Goal: Task Accomplishment & Management: Complete application form

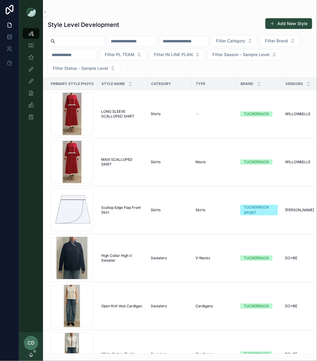
click at [149, 40] on input "scrollable content" at bounding box center [131, 41] width 49 height 8
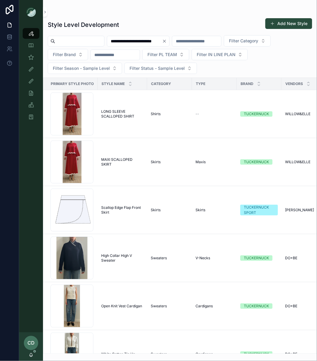
scroll to position [0, 7]
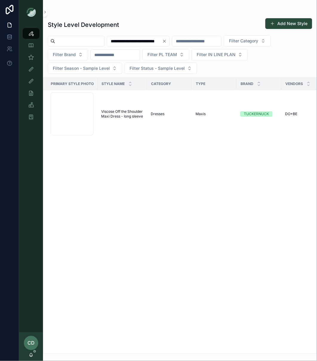
scroll to position [0, 10]
type input "**********"
click at [116, 119] on span "Viscose Off the Shoulder Maxi Dress - long sleeve" at bounding box center [122, 114] width 42 height 10
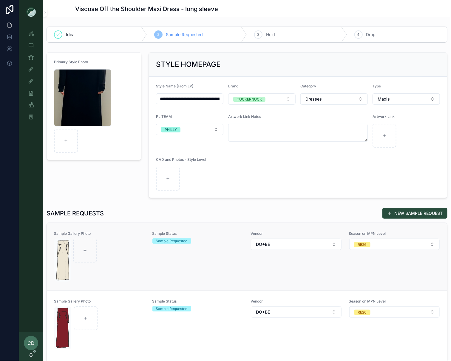
click at [169, 259] on div "Sample Status Sample Requested" at bounding box center [197, 256] width 91 height 51
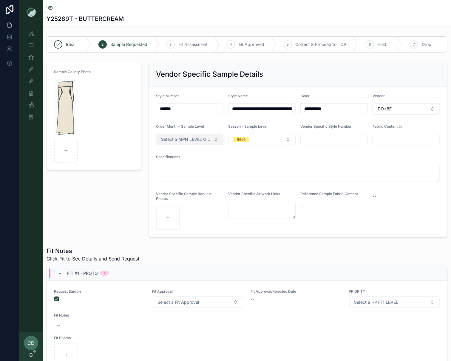
click at [184, 137] on span "Select a MPN LEVEL ORDER MONTH" at bounding box center [186, 139] width 50 height 6
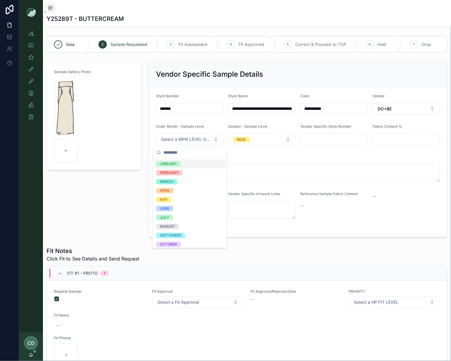
drag, startPoint x: 179, startPoint y: 173, endPoint x: 180, endPoint y: 166, distance: 7.8
click at [180, 166] on div "JANUARY FEBRUARY MARCH APRIL MAY JUNE JULY AUGUST SEPTEMBER OCTOBER NOVEMBER DE…" at bounding box center [190, 213] width 72 height 107
click at [180, 166] on span "JANUARY" at bounding box center [168, 163] width 24 height 5
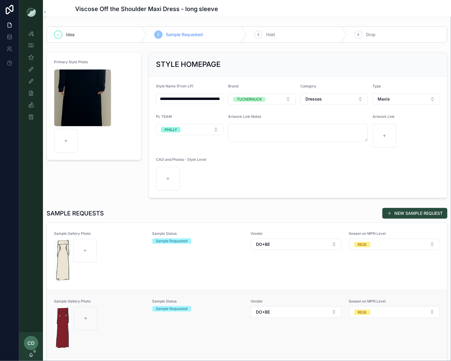
click at [135, 315] on div "scrollable content" at bounding box center [99, 327] width 91 height 43
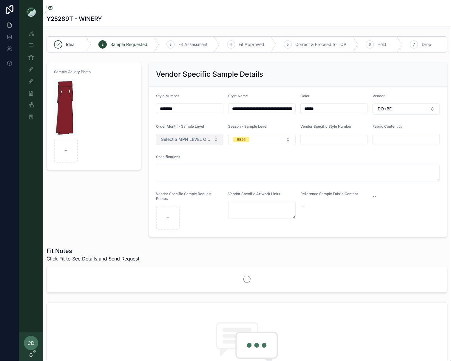
click at [190, 142] on span "Select a MPN LEVEL ORDER MONTH" at bounding box center [186, 139] width 50 height 6
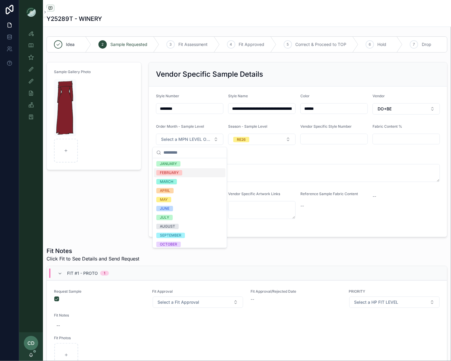
click at [180, 166] on div "JANUARY" at bounding box center [190, 164] width 72 height 9
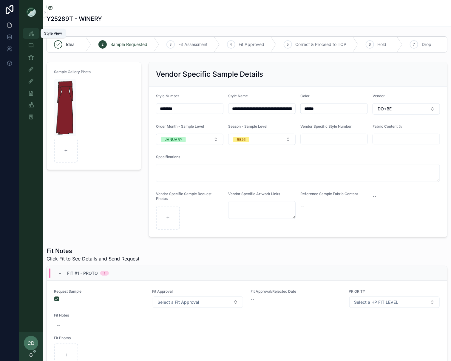
click at [30, 35] on icon "scrollable content" at bounding box center [31, 33] width 6 height 6
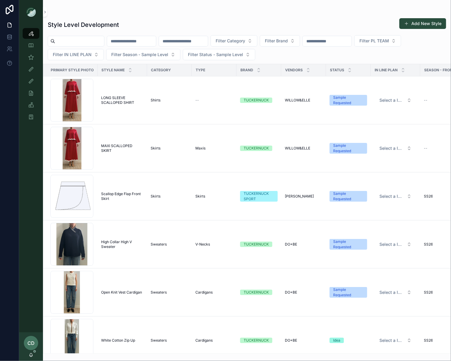
click at [98, 41] on input "scrollable content" at bounding box center [79, 41] width 49 height 8
type input "******"
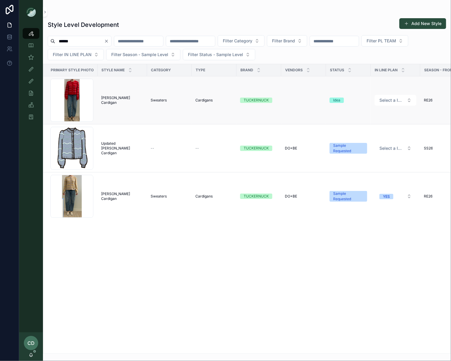
click at [120, 99] on span "Dulcie Cardigan" at bounding box center [122, 100] width 42 height 10
click at [115, 197] on span "Dulcie Cardigan" at bounding box center [122, 196] width 42 height 10
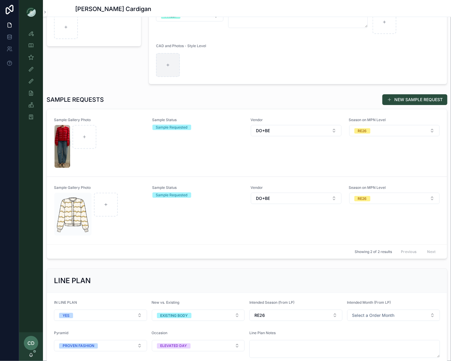
scroll to position [120, 0]
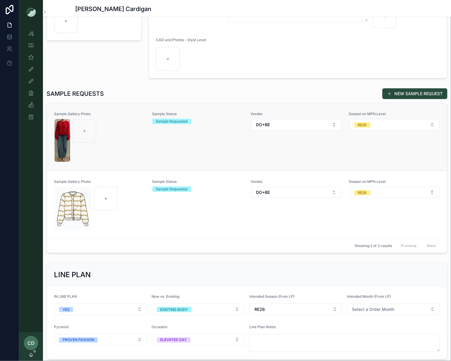
click at [134, 146] on div "scrollable content" at bounding box center [99, 140] width 91 height 43
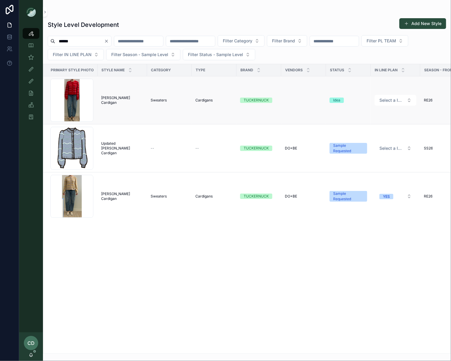
click at [121, 102] on span "Dulcie Cardigan" at bounding box center [122, 100] width 42 height 10
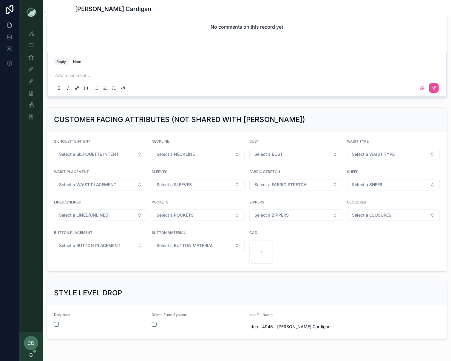
scroll to position [473, 0]
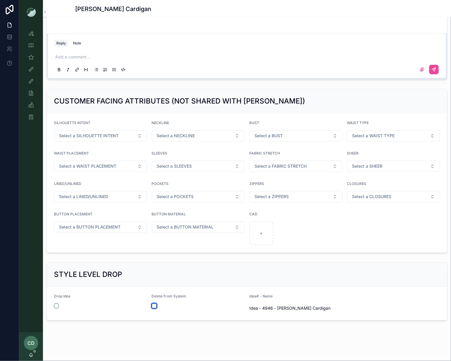
click at [156, 304] on button "scrollable content" at bounding box center [154, 305] width 5 height 5
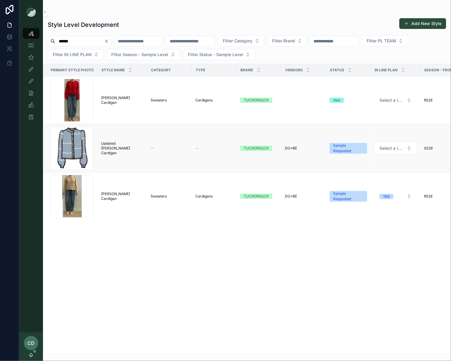
click at [126, 148] on span "Updated Dulcie Cardigan" at bounding box center [122, 148] width 42 height 14
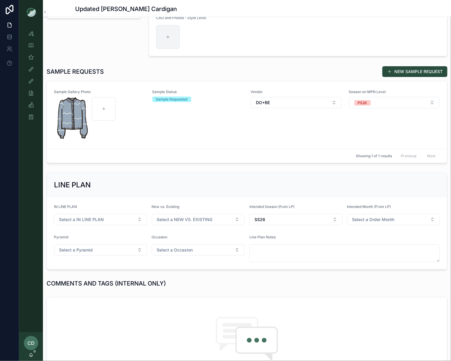
scroll to position [64, 0]
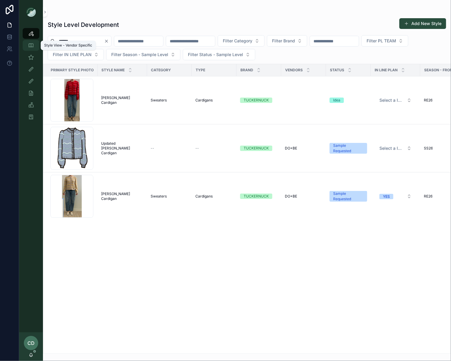
click at [30, 44] on icon "scrollable content" at bounding box center [31, 45] width 6 height 6
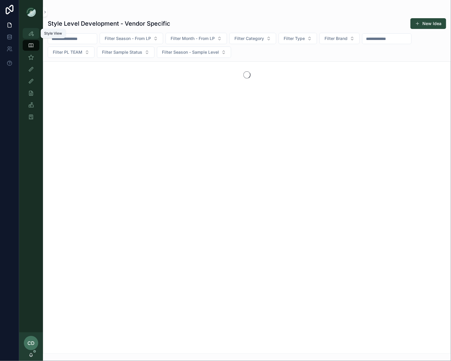
click at [26, 35] on div "Style View" at bounding box center [31, 34] width 10 height 10
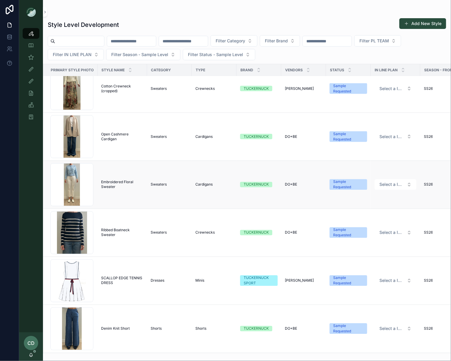
scroll to position [361, 0]
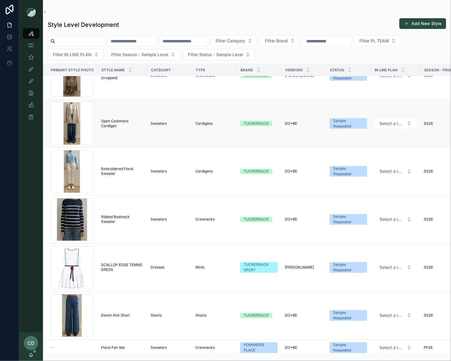
click at [288, 126] on span "DO+BE" at bounding box center [291, 123] width 12 height 5
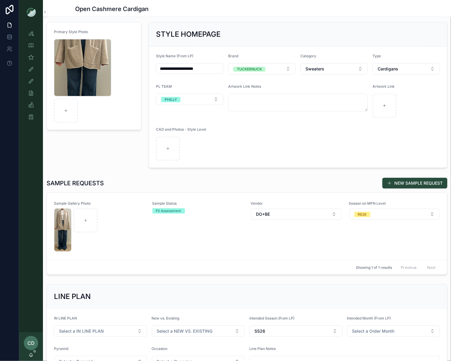
scroll to position [69, 0]
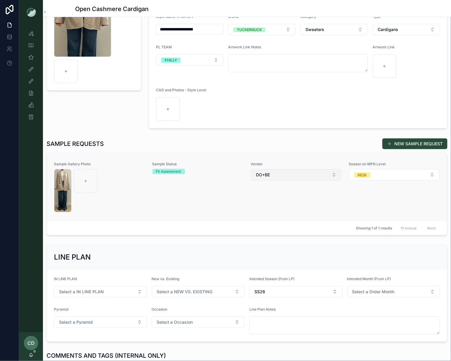
click at [290, 174] on button "DO+BE" at bounding box center [296, 174] width 91 height 11
type input "*****"
click at [277, 199] on span "CHINA UNION" at bounding box center [269, 199] width 29 height 6
click at [120, 126] on div "Primary Style Photo Screenshot-2025-09-04-at-1.20.44-PM .png" at bounding box center [94, 55] width 102 height 151
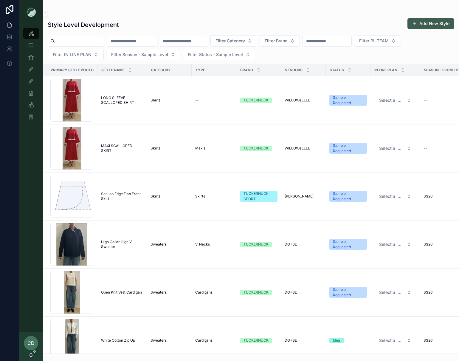
click at [316, 21] on button "Add New Style" at bounding box center [431, 23] width 47 height 11
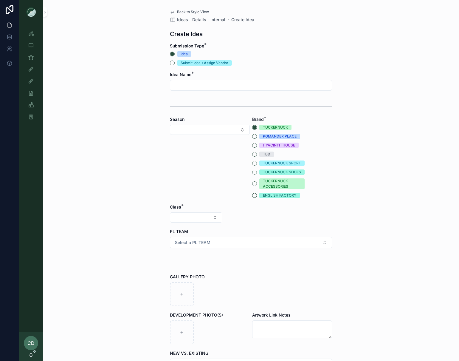
click at [190, 90] on div "scrollable content" at bounding box center [251, 85] width 162 height 11
click at [188, 83] on input "scrollable content" at bounding box center [251, 85] width 162 height 8
type input "**********"
click at [257, 84] on input "**********" at bounding box center [251, 85] width 162 height 8
type input "**********"
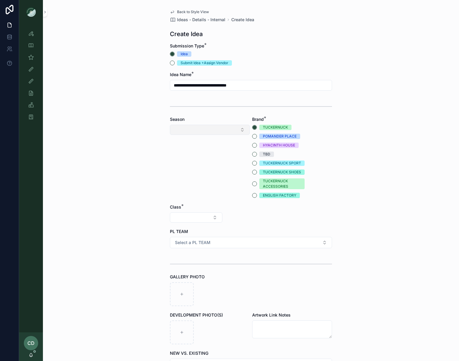
click at [193, 132] on button "Select Button" at bounding box center [210, 130] width 80 height 10
click at [188, 227] on div "SS26" at bounding box center [209, 230] width 77 height 10
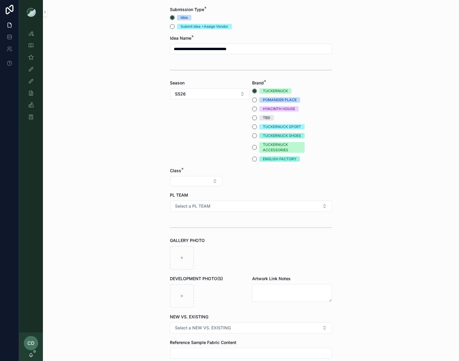
scroll to position [38, 0]
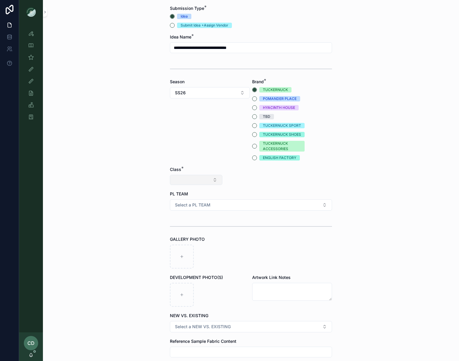
click at [185, 178] on button "Select Button" at bounding box center [196, 180] width 52 height 10
drag, startPoint x: 182, startPoint y: 231, endPoint x: 201, endPoint y: 209, distance: 29.2
click at [182, 231] on div "Clothing" at bounding box center [196, 232] width 72 height 10
click at [239, 177] on button "Select Button" at bounding box center [251, 180] width 52 height 10
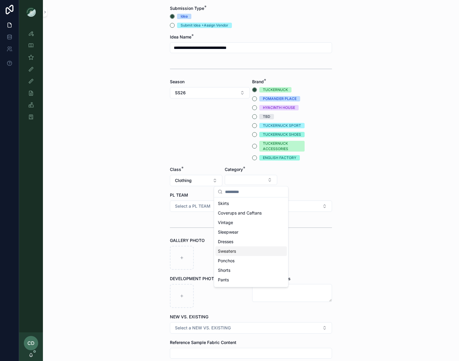
click at [230, 253] on span "Sweaters" at bounding box center [227, 251] width 18 height 6
click at [300, 176] on button "Select Button" at bounding box center [306, 180] width 52 height 10
type input "*"
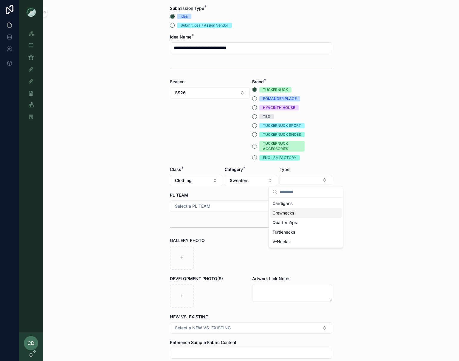
drag, startPoint x: 287, startPoint y: 214, endPoint x: 276, endPoint y: 212, distance: 10.4
click at [287, 214] on span "Crewnecks" at bounding box center [284, 213] width 22 height 6
click at [214, 206] on button "Select a PL TEAM" at bounding box center [251, 205] width 162 height 11
click at [197, 244] on div "PHILLY" at bounding box center [250, 247] width 159 height 9
click at [183, 253] on div "scrollable content" at bounding box center [182, 258] width 24 height 24
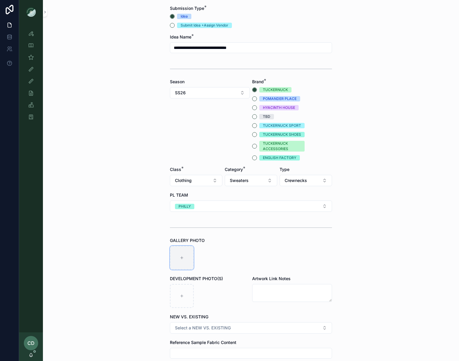
type input "**********"
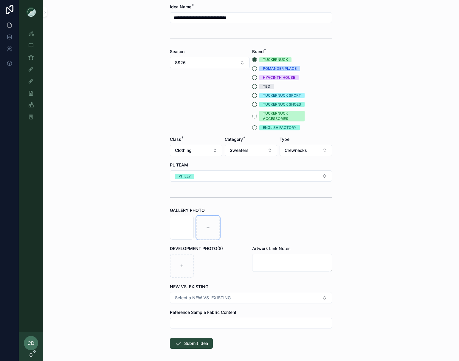
scroll to position [93, 0]
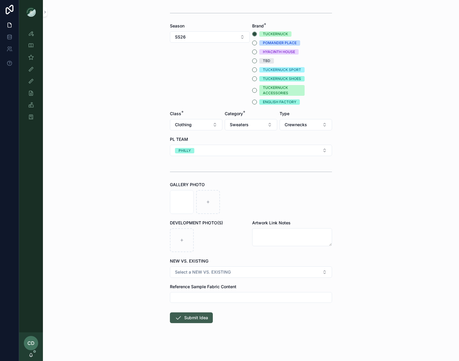
click at [192, 313] on button "Submit Idea" at bounding box center [191, 317] width 43 height 11
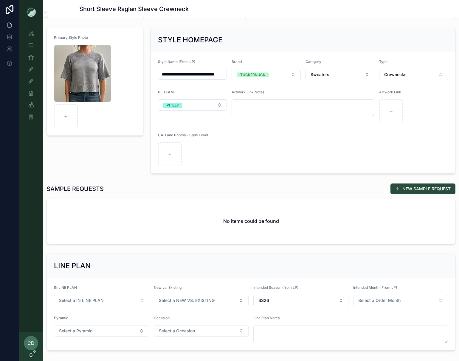
scroll to position [26, 0]
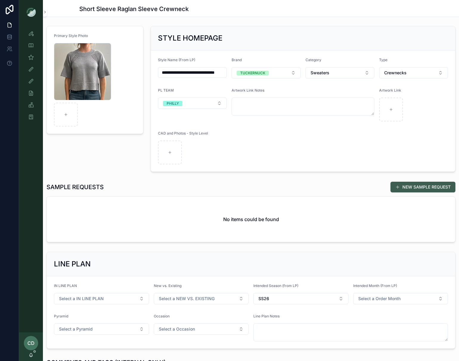
click at [316, 185] on button "NEW SAMPLE REQUEST" at bounding box center [423, 187] width 65 height 11
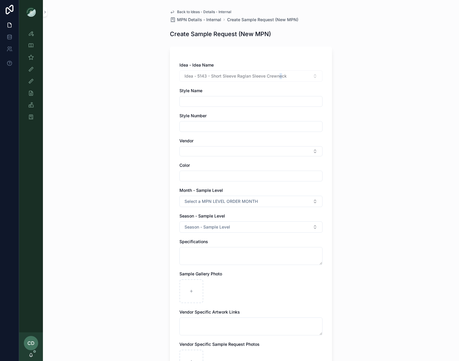
drag, startPoint x: 283, startPoint y: 78, endPoint x: 280, endPoint y: 77, distance: 3.0
click at [280, 77] on div "Idea - 5143 - Short Sleeve Raglan Sleeve Crewneck" at bounding box center [251, 75] width 143 height 11
drag, startPoint x: 293, startPoint y: 76, endPoint x: 211, endPoint y: 77, distance: 81.7
click at [211, 77] on div "Idea - 5143 - Short Sleeve Raglan Sleeve Crewneck" at bounding box center [251, 75] width 143 height 11
copy span "Short Sleeve Raglan Sleeve Crewneck"
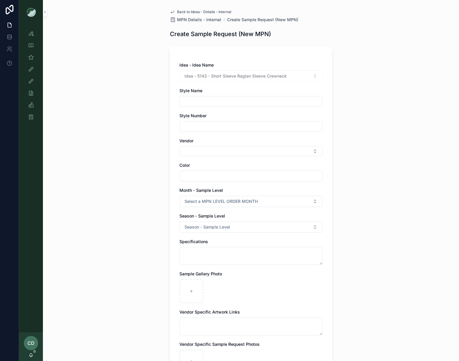
click at [203, 102] on input "scrollable content" at bounding box center [251, 101] width 143 height 8
paste input "**********"
type input "**********"
drag, startPoint x: 200, startPoint y: 123, endPoint x: 21, endPoint y: 138, distance: 178.9
click at [193, 124] on input "scrollable content" at bounding box center [251, 126] width 143 height 8
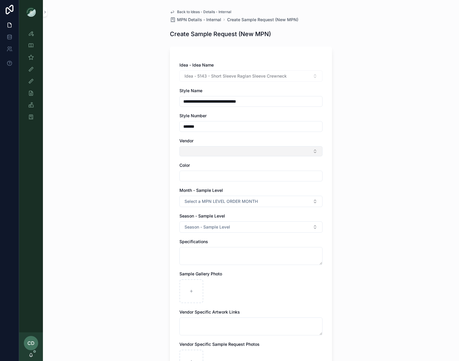
type input "*******"
click at [199, 154] on button "Select Button" at bounding box center [251, 151] width 143 height 10
click at [199, 160] on input "*****" at bounding box center [255, 163] width 128 height 11
type input "*****"
click at [198, 174] on div "DO+BE" at bounding box center [251, 175] width 140 height 10
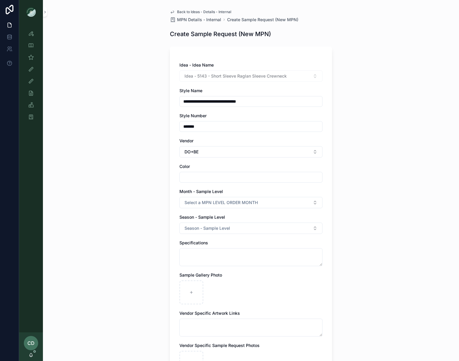
click at [191, 183] on div "**********" at bounding box center [251, 221] width 143 height 318
click at [194, 178] on input "scrollable content" at bounding box center [251, 177] width 143 height 8
type input "***"
click at [194, 206] on button "Select a MPN LEVEL ORDER MONTH" at bounding box center [251, 202] width 143 height 11
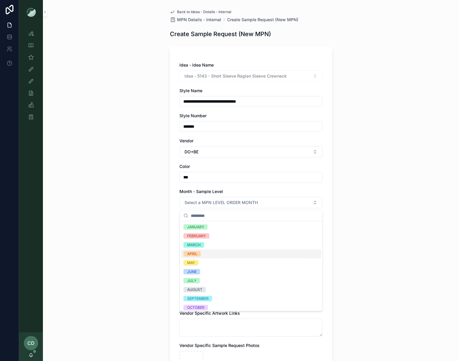
drag, startPoint x: 202, startPoint y: 250, endPoint x: 203, endPoint y: 247, distance: 3.7
click at [202, 250] on div "APRIL" at bounding box center [251, 253] width 140 height 9
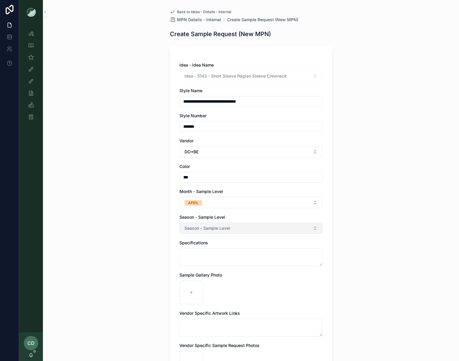
click at [210, 228] on span "Season - Sample Level" at bounding box center [208, 228] width 46 height 6
type input "*"
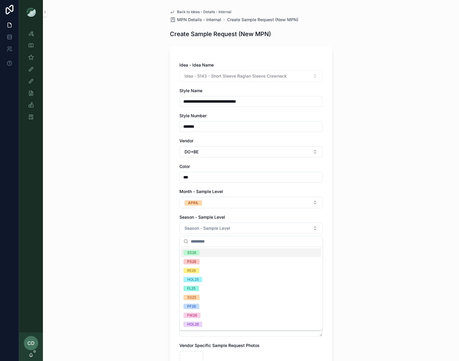
click at [221, 256] on div "SS26" at bounding box center [251, 252] width 140 height 9
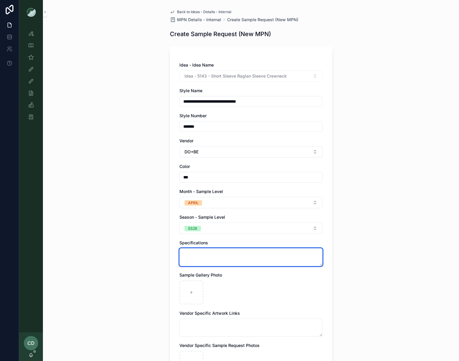
click at [204, 258] on textarea "scrollable content" at bounding box center [251, 257] width 143 height 18
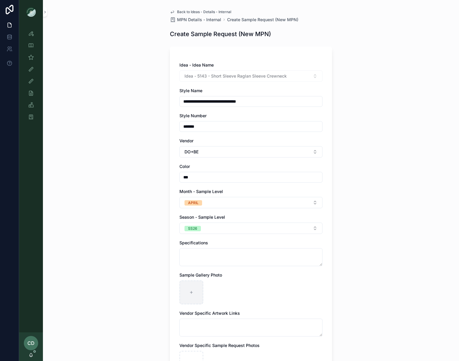
drag, startPoint x: 161, startPoint y: 286, endPoint x: 181, endPoint y: 292, distance: 20.8
click at [165, 287] on div "**********" at bounding box center [251, 180] width 416 height 361
click at [181, 292] on div "scrollable content" at bounding box center [192, 292] width 24 height 24
type input "**********"
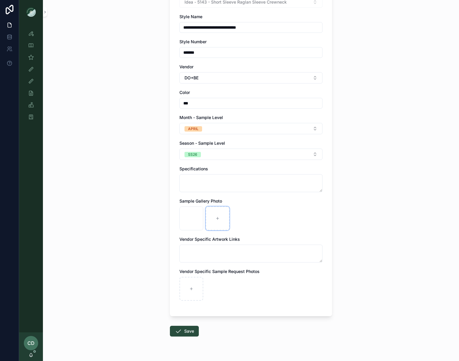
scroll to position [88, 0]
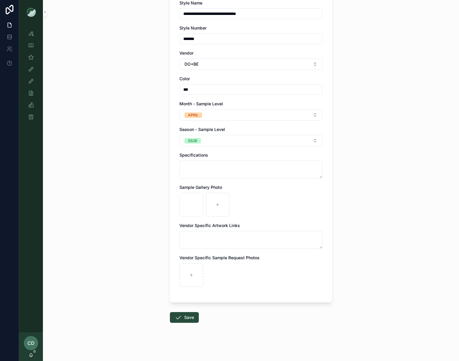
click at [316, 203] on div "**********" at bounding box center [251, 92] width 416 height 361
click at [186, 313] on button "Save" at bounding box center [184, 317] width 29 height 11
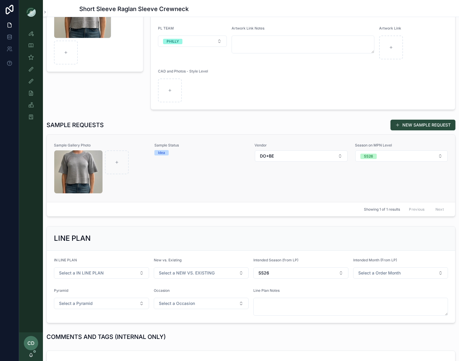
click at [243, 184] on div "Sample Status Idea" at bounding box center [200, 168] width 93 height 51
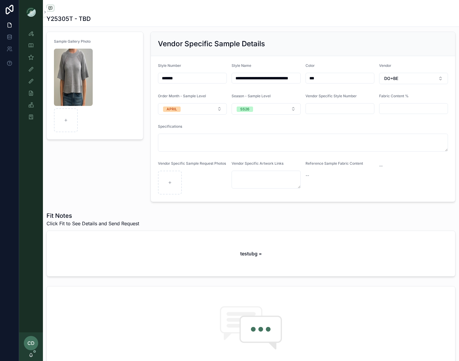
scroll to position [31, 0]
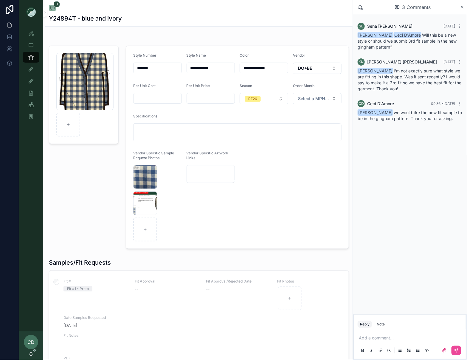
click at [361, 148] on div "SL Sena Lee Yesterday Karen Nelson Ceci D'Amore Will this be a new style or sho…" at bounding box center [410, 164] width 114 height 300
click at [152, 205] on div "Screenshot-2025-08-28-at-3.13.41-PM .png" at bounding box center [145, 203] width 24 height 24
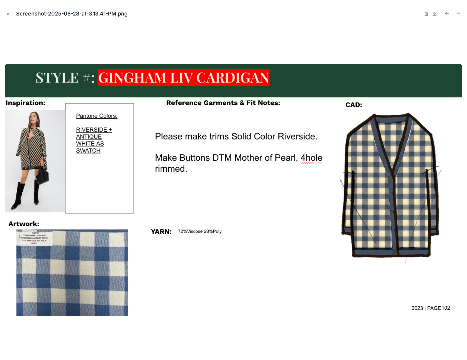
click at [10, 15] on icon "Close modal" at bounding box center [8, 14] width 4 height 4
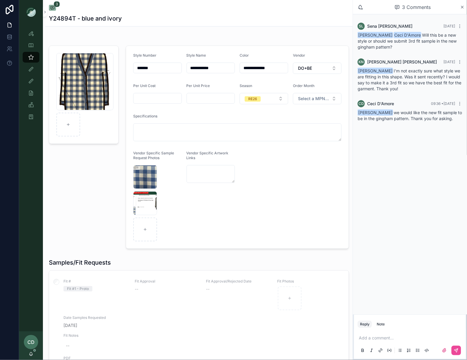
drag, startPoint x: 163, startPoint y: 70, endPoint x: 122, endPoint y: 70, distance: 41.2
click at [122, 70] on div "**********" at bounding box center [237, 147] width 231 height 208
drag, startPoint x: 38, startPoint y: 35, endPoint x: 41, endPoint y: 32, distance: 4.5
click at [38, 35] on link "Style View" at bounding box center [31, 33] width 17 height 11
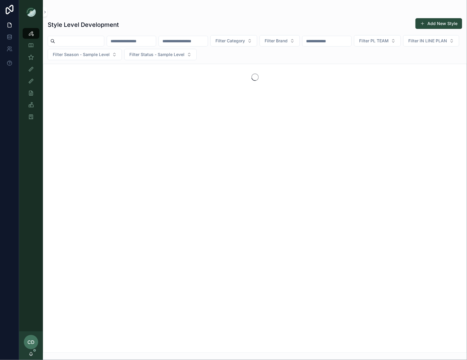
click at [129, 39] on input "scrollable content" at bounding box center [131, 41] width 49 height 8
click at [82, 38] on input "scrollable content" at bounding box center [79, 41] width 49 height 8
click at [35, 53] on div "Sample (MPN) View" at bounding box center [31, 57] width 10 height 10
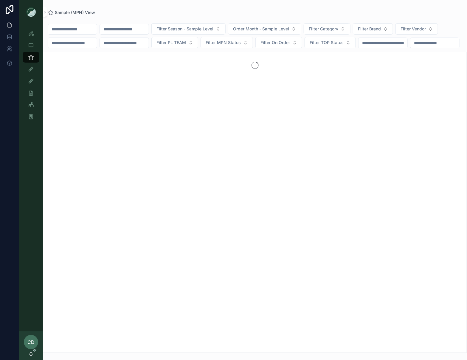
click at [149, 28] on input "scrollable content" at bounding box center [124, 29] width 49 height 8
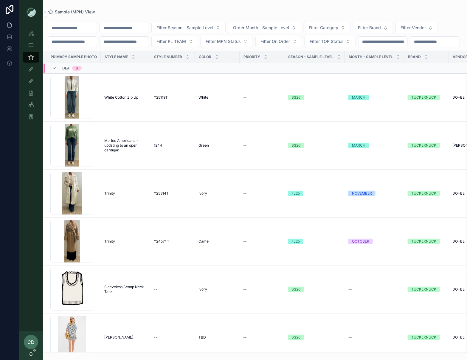
paste input "*******"
type input "*******"
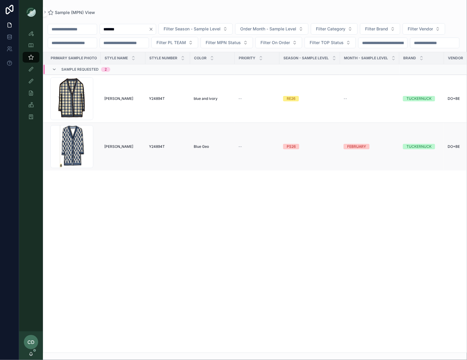
click at [123, 149] on span "Liv Cardigan" at bounding box center [118, 146] width 29 height 5
click at [119, 101] on span "Liv Cardigan" at bounding box center [118, 98] width 29 height 5
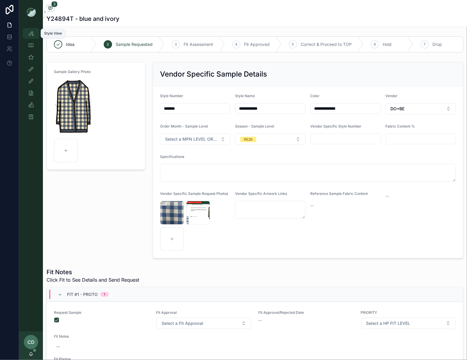
click at [30, 34] on icon "scrollable content" at bounding box center [31, 33] width 6 height 6
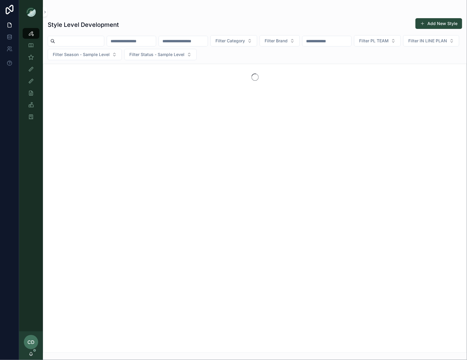
click at [140, 43] on input "scrollable content" at bounding box center [131, 41] width 49 height 8
click at [199, 43] on input "scrollable content" at bounding box center [183, 41] width 49 height 8
paste input "*******"
type input "*******"
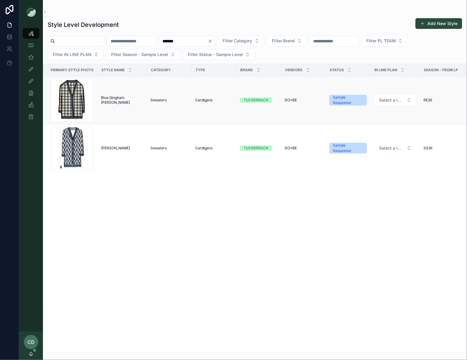
click at [123, 100] on span "Blue Gingham Liv Cardigan" at bounding box center [122, 100] width 42 height 10
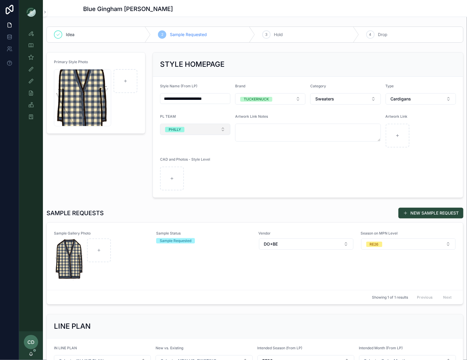
scroll to position [15, 0]
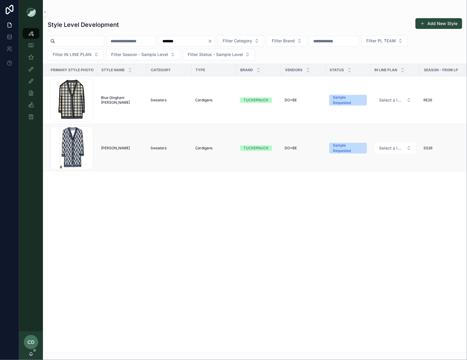
drag, startPoint x: 133, startPoint y: 149, endPoint x: 118, endPoint y: 145, distance: 15.2
click at [118, 145] on td "Liv Cardigan Liv Cardigan" at bounding box center [123, 148] width 50 height 48
click at [115, 149] on span "Liv Cardigan" at bounding box center [115, 148] width 29 height 5
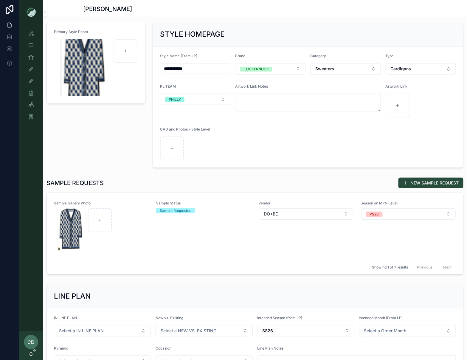
scroll to position [31, 0]
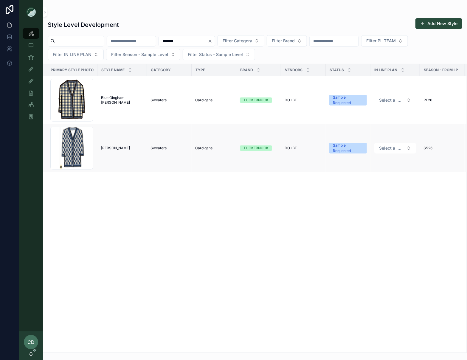
click at [117, 145] on td "Liv Cardigan Liv Cardigan" at bounding box center [123, 148] width 50 height 48
click at [106, 102] on span "Blue Gingham Liv Cardigan" at bounding box center [122, 100] width 42 height 10
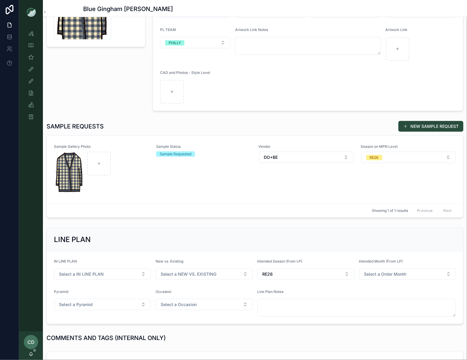
scroll to position [88, 0]
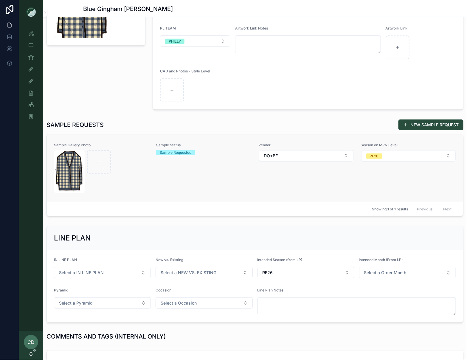
click at [219, 170] on div "Sample Status Sample Requested" at bounding box center [203, 168] width 95 height 51
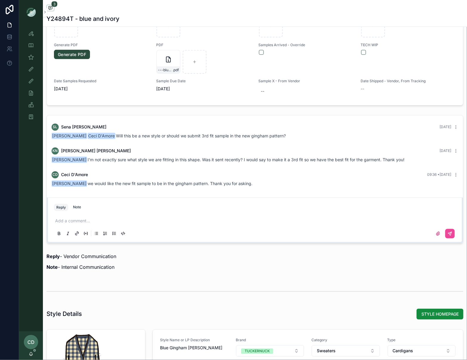
scroll to position [387, 0]
drag, startPoint x: 118, startPoint y: 139, endPoint x: 287, endPoint y: 141, distance: 168.8
click at [287, 141] on div "SL Sena Lee Yesterday Karen Nelson Ceci D'Amore Will this be a new style or sho…" at bounding box center [255, 131] width 414 height 23
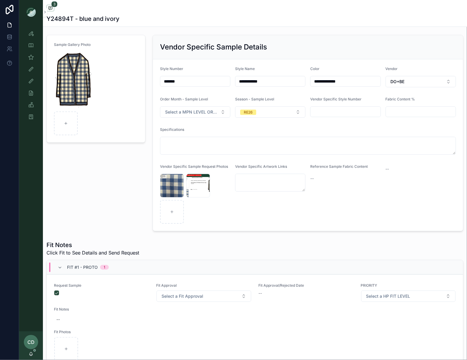
scroll to position [33, 0]
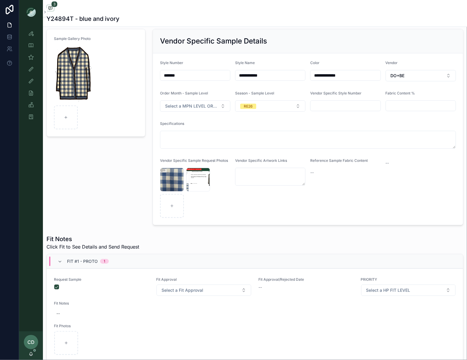
drag, startPoint x: 198, startPoint y: 73, endPoint x: 155, endPoint y: 74, distance: 43.3
click at [155, 74] on form "**********" at bounding box center [308, 139] width 310 height 172
click at [182, 75] on input "*******" at bounding box center [195, 75] width 70 height 8
drag, startPoint x: 188, startPoint y: 74, endPoint x: 160, endPoint y: 75, distance: 28.9
click at [160, 75] on form "**********" at bounding box center [308, 139] width 310 height 172
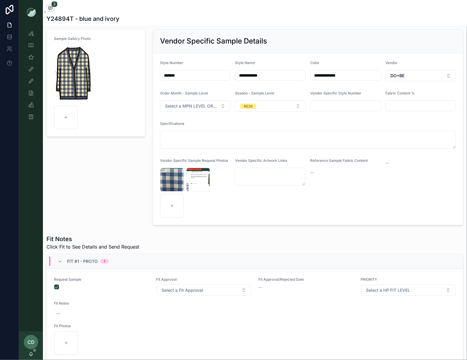
click at [138, 161] on div "Sample Gallery Photo" at bounding box center [96, 127] width 106 height 201
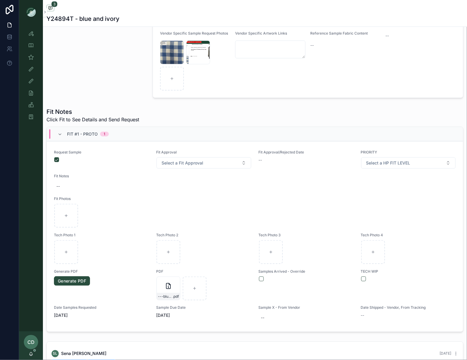
scroll to position [0, 0]
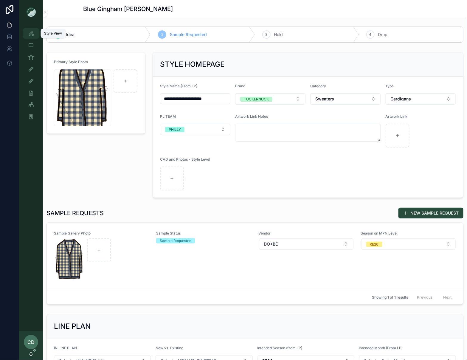
click at [35, 34] on div "Style View" at bounding box center [31, 34] width 10 height 10
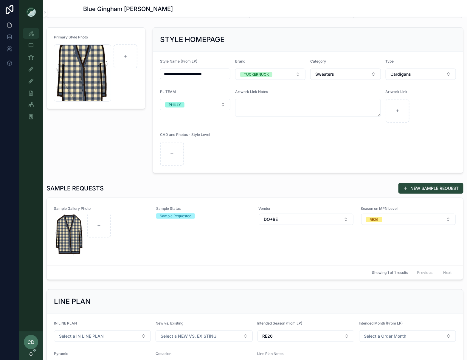
scroll to position [20, 0]
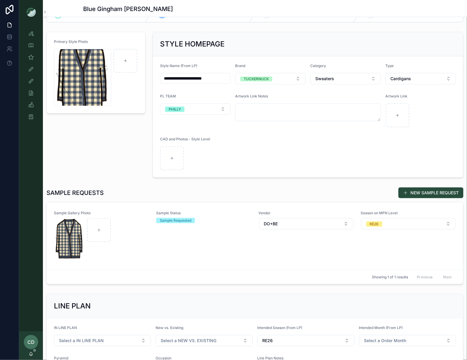
drag, startPoint x: 98, startPoint y: 147, endPoint x: 97, endPoint y: 142, distance: 5.5
click at [98, 147] on div "Primary Style Photo Screenshot-2025-08-28-at-3.06.24-PM .png" at bounding box center [96, 105] width 106 height 151
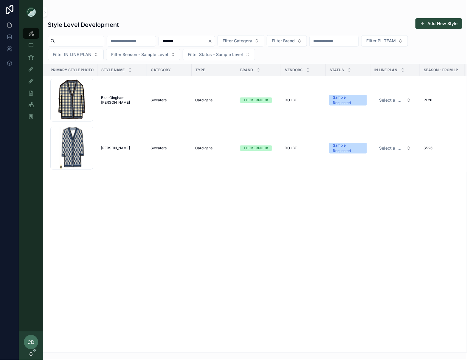
drag, startPoint x: 191, startPoint y: 40, endPoint x: 160, endPoint y: 40, distance: 31.0
click at [161, 40] on div "******* Filter Category Filter Brand Filter PL TEAM Filter IN LINE PLAN Filter …" at bounding box center [255, 47] width 424 height 25
click at [31, 56] on icon "scrollable content" at bounding box center [31, 57] width 6 height 6
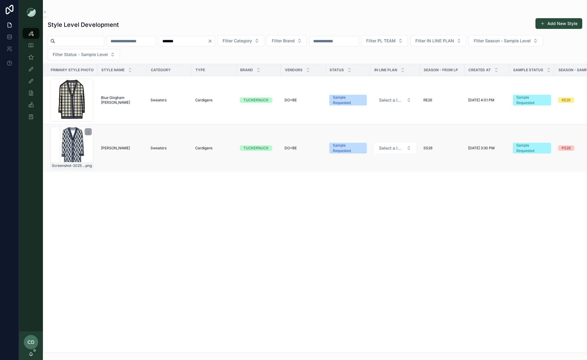
click at [61, 154] on div "Screenshot-2025-08-26-at-3.30.33-PM .png" at bounding box center [71, 148] width 43 height 43
click at [77, 146] on div "Screenshot-2025-08-26-at-3.30.33-PM .png" at bounding box center [71, 148] width 43 height 43
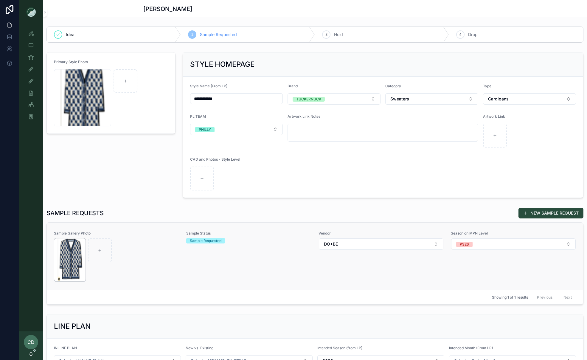
click at [63, 257] on img "scrollable content" at bounding box center [69, 260] width 31 height 43
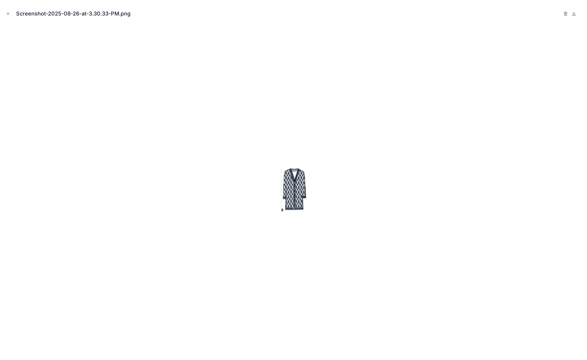
click at [309, 186] on img at bounding box center [294, 190] width 32 height 44
click at [6, 13] on icon "Close modal" at bounding box center [8, 14] width 4 height 4
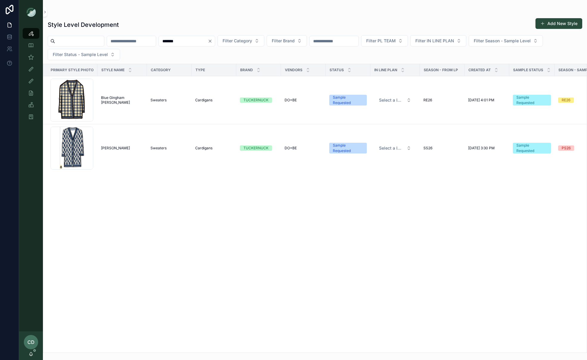
drag, startPoint x: 213, startPoint y: 43, endPoint x: 156, endPoint y: 40, distance: 57.0
click at [154, 41] on div "******* Filter Category Filter Brand Filter PL TEAM Filter IN LINE PLAN Filter …" at bounding box center [315, 47] width 545 height 25
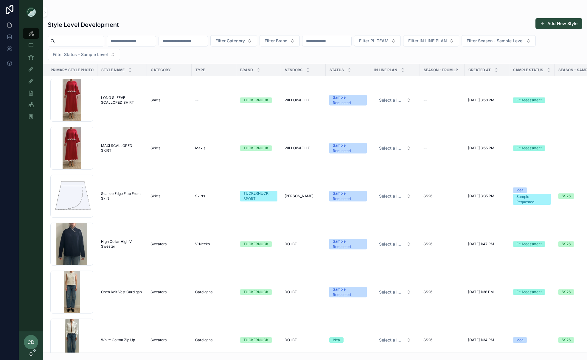
click at [154, 21] on div "Style Level Development Add New Style" at bounding box center [315, 25] width 535 height 14
click at [140, 41] on input "scrollable content" at bounding box center [131, 41] width 49 height 8
type input "******"
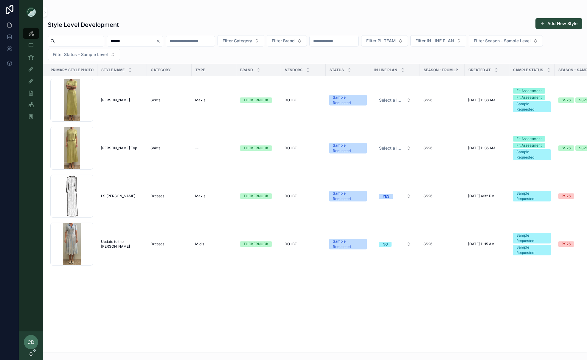
drag, startPoint x: 133, startPoint y: 41, endPoint x: 102, endPoint y: 39, distance: 31.1
click at [103, 37] on div "****** Filter Category Filter Brand Filter PL TEAM Filter IN LINE PLAN Filter S…" at bounding box center [315, 47] width 545 height 25
click at [30, 56] on icon "scrollable content" at bounding box center [31, 57] width 6 height 6
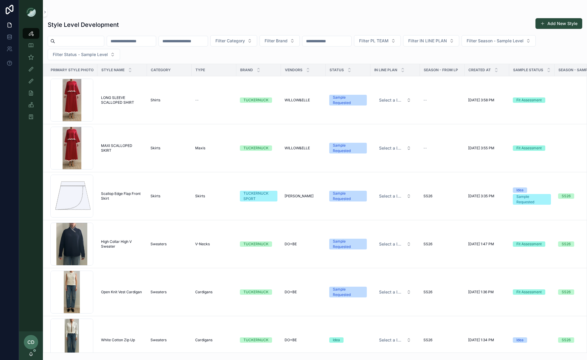
click at [134, 41] on input "scrollable content" at bounding box center [131, 41] width 49 height 8
paste input "******"
type input "******"
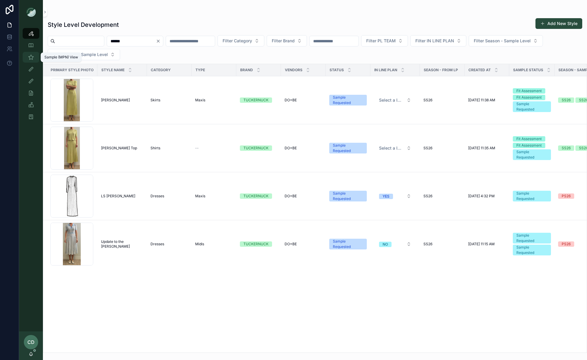
click at [30, 53] on div "Sample (MPN) View" at bounding box center [31, 57] width 10 height 10
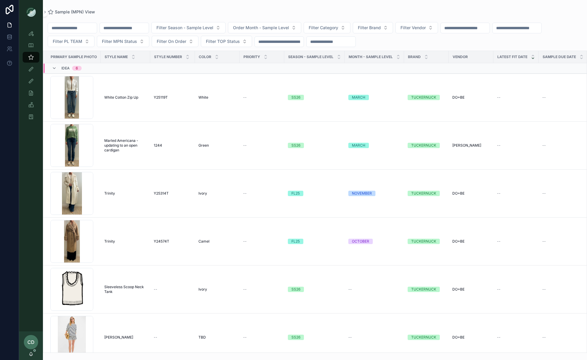
drag, startPoint x: 125, startPoint y: 28, endPoint x: 134, endPoint y: 27, distance: 8.7
click at [125, 28] on input "scrollable content" at bounding box center [124, 28] width 49 height 8
click at [168, 25] on button "Filter Season - Sample Level" at bounding box center [188, 27] width 74 height 11
click at [55, 27] on input "scrollable content" at bounding box center [72, 28] width 49 height 8
paste input "******"
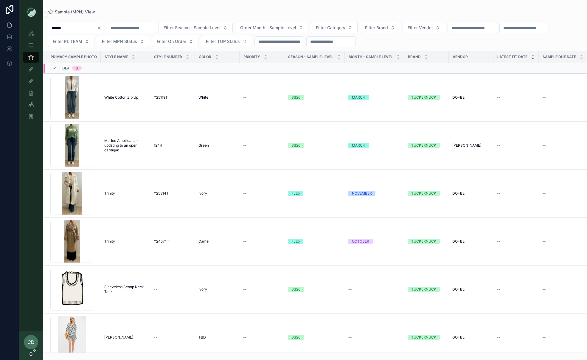
type input "******"
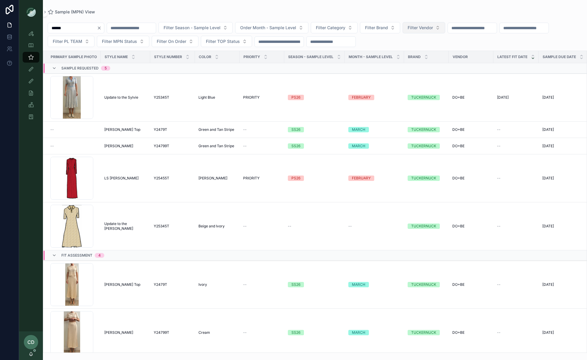
click at [441, 31] on button "Filter Vendor" at bounding box center [424, 27] width 43 height 11
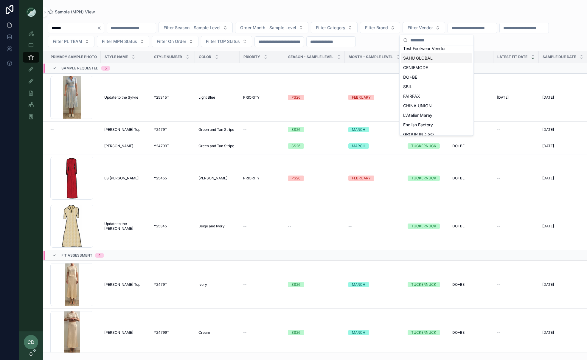
scroll to position [109, 0]
click at [421, 73] on div "DO+BE" at bounding box center [437, 77] width 72 height 10
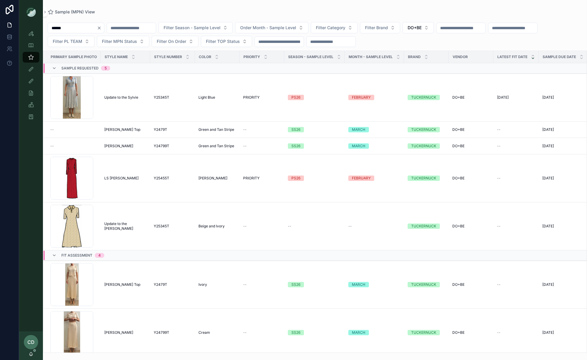
click at [97, 29] on input "******" at bounding box center [72, 28] width 49 height 8
click at [97, 28] on input "******" at bounding box center [72, 28] width 49 height 8
drag, startPoint x: 109, startPoint y: 27, endPoint x: 106, endPoint y: 28, distance: 3.3
click at [104, 27] on button "Clear" at bounding box center [100, 28] width 7 height 5
click at [97, 28] on input "scrollable content" at bounding box center [72, 28] width 49 height 8
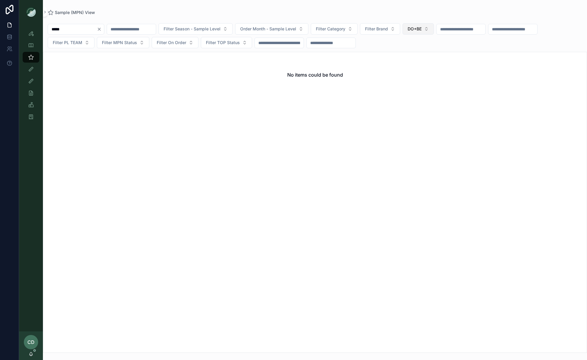
type input "*****"
click at [422, 30] on span "DO+BE" at bounding box center [415, 29] width 14 height 6
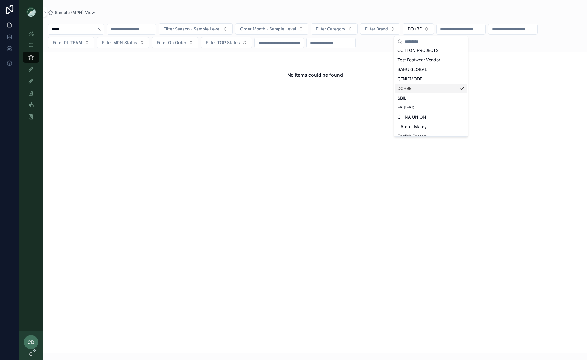
click at [425, 91] on div "DO+BE" at bounding box center [431, 89] width 72 height 10
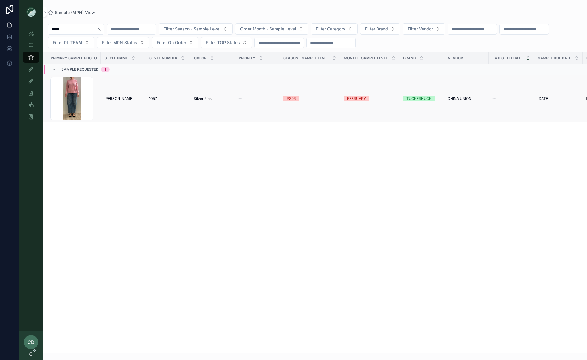
click at [115, 100] on span "Bodie Crewneck" at bounding box center [118, 98] width 29 height 5
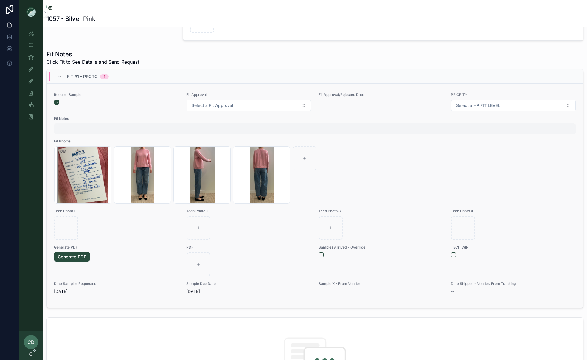
scroll to position [194, 0]
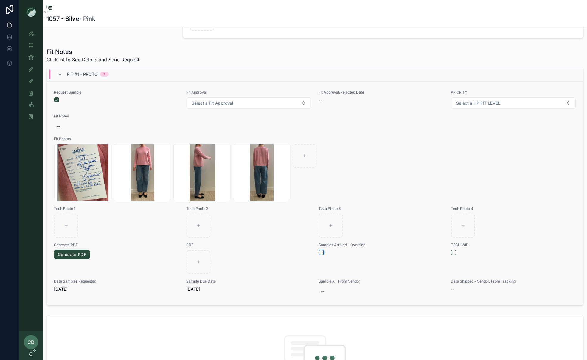
click at [324, 252] on div "scrollable content" at bounding box center [381, 252] width 125 height 5
click at [323, 254] on button "scrollable content" at bounding box center [321, 252] width 5 height 5
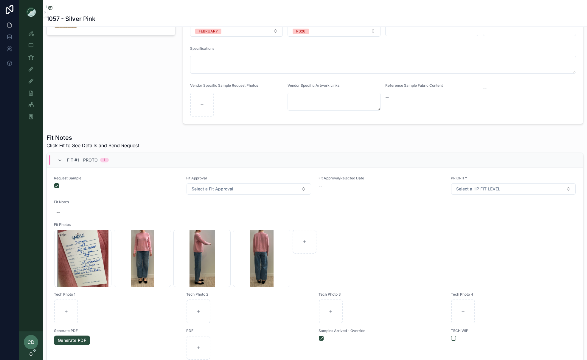
scroll to position [0, 0]
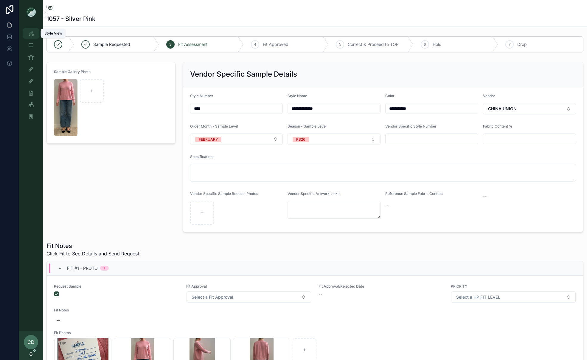
click at [33, 33] on icon "scrollable content" at bounding box center [31, 33] width 6 height 6
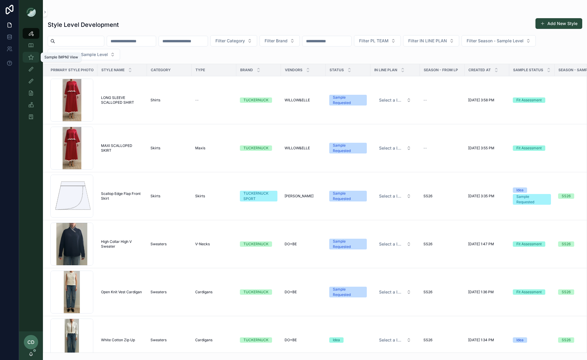
click at [35, 57] on div "Sample (MPN) View" at bounding box center [31, 57] width 10 height 10
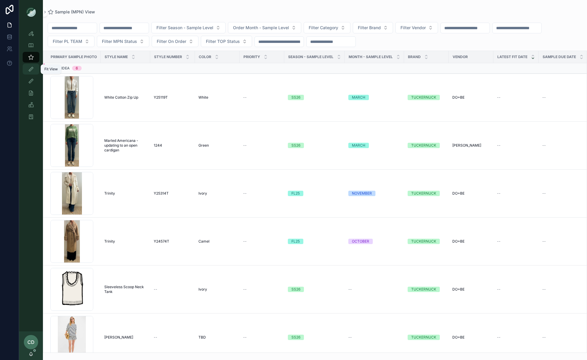
click at [31, 67] on icon "scrollable content" at bounding box center [31, 69] width 6 height 6
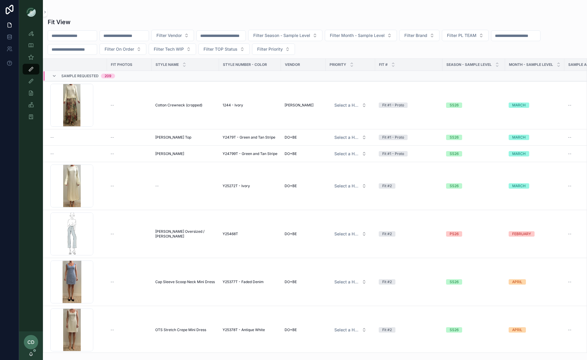
click at [133, 38] on input "scrollable content" at bounding box center [124, 36] width 49 height 8
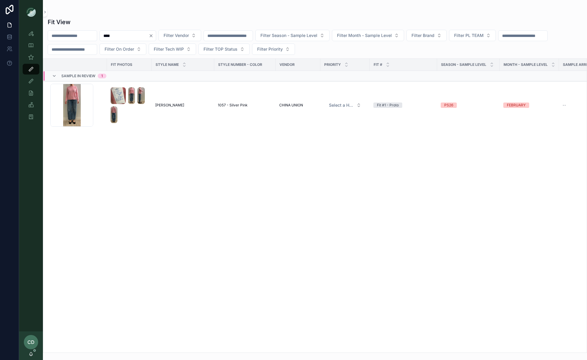
type input "****"
click at [154, 35] on icon "Clear" at bounding box center [151, 35] width 5 height 5
click at [138, 28] on div "Fit View Filter Vendor Filter Season - Sample Level Filter Month - Sample Level…" at bounding box center [315, 183] width 545 height 339
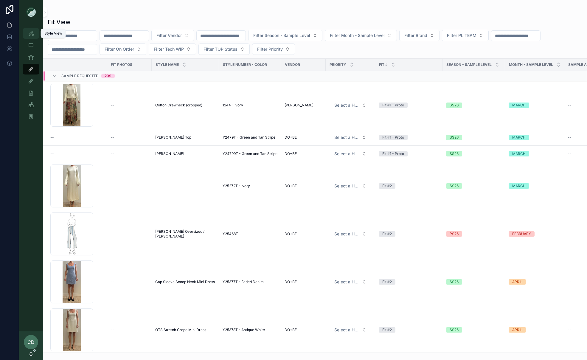
click at [35, 33] on div "Style View" at bounding box center [31, 34] width 10 height 10
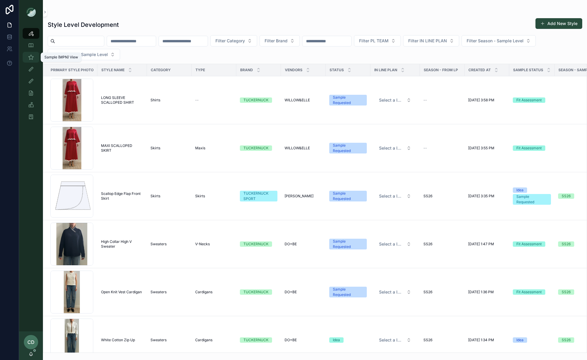
click at [31, 56] on icon "scrollable content" at bounding box center [31, 57] width 6 height 6
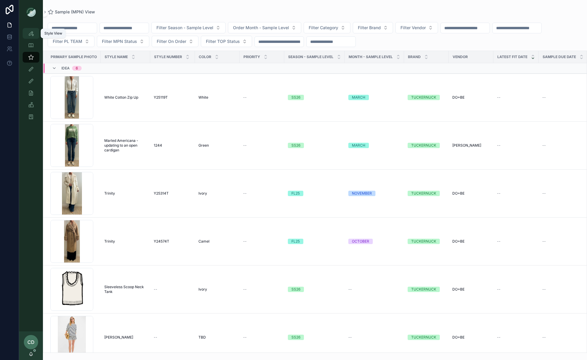
click at [33, 36] on icon "scrollable content" at bounding box center [31, 33] width 6 height 6
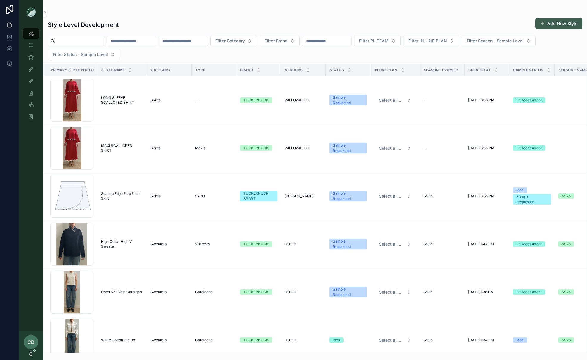
click at [467, 23] on button "Add New Style" at bounding box center [559, 23] width 47 height 11
click at [142, 37] on input "scrollable content" at bounding box center [131, 41] width 49 height 8
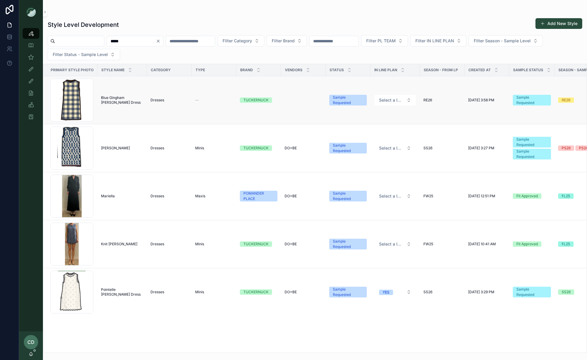
type input "*****"
click at [219, 98] on div "--" at bounding box center [214, 100] width 38 height 5
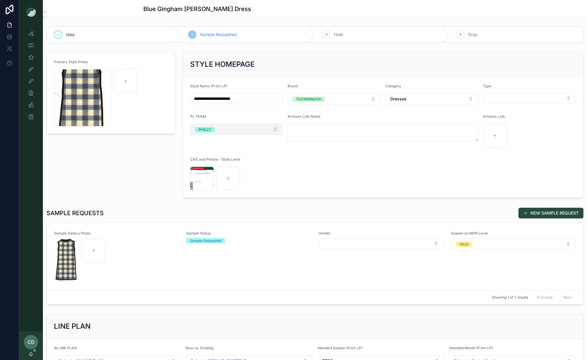
scroll to position [13, 0]
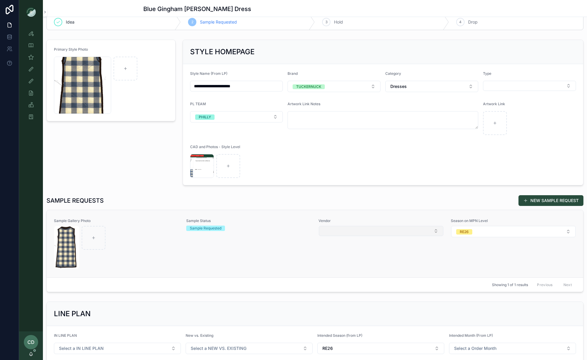
click at [337, 232] on button "Select Button" at bounding box center [381, 231] width 125 height 10
type input "*****"
click at [332, 255] on span "DO+BE" at bounding box center [330, 256] width 14 height 6
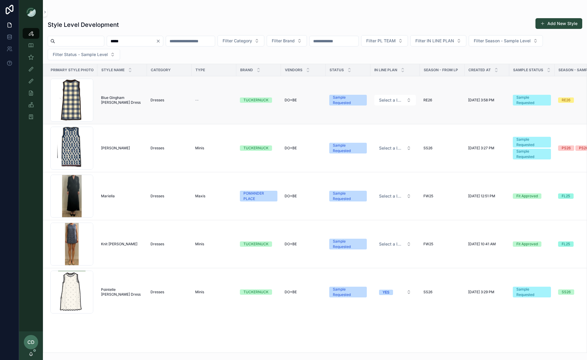
click at [123, 98] on span "Blue Gingham Marie Dress" at bounding box center [122, 100] width 42 height 10
click at [160, 42] on icon "Clear" at bounding box center [158, 41] width 2 height 2
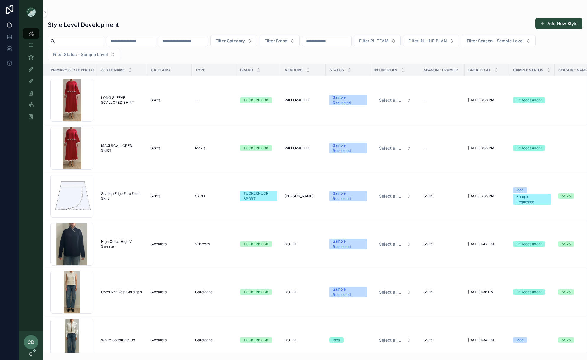
click at [156, 41] on input "scrollable content" at bounding box center [131, 41] width 49 height 8
click at [180, 27] on div "Style Level Development Add New Style" at bounding box center [315, 25] width 535 height 14
click at [151, 40] on input "scrollable content" at bounding box center [131, 41] width 49 height 8
type input "*****"
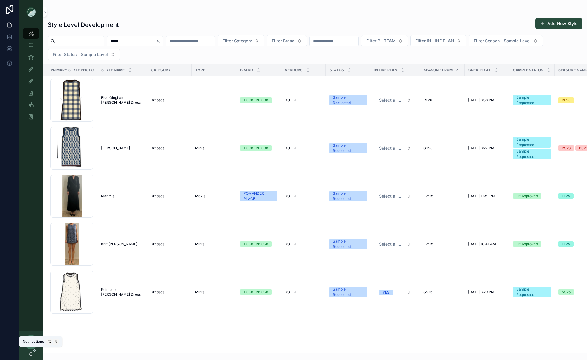
click at [30, 355] on icon "scrollable content" at bounding box center [31, 354] width 5 height 5
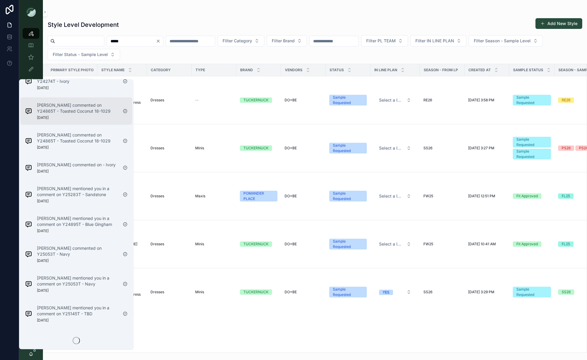
scroll to position [630, 0]
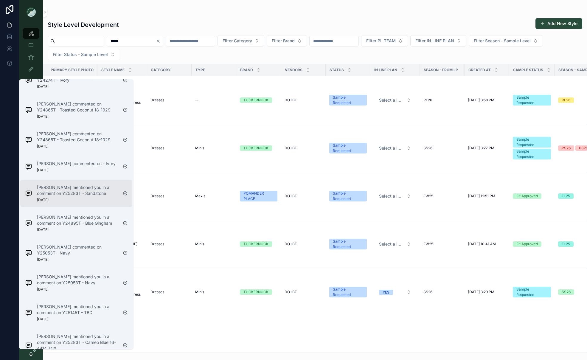
click at [74, 180] on div "Sena Lee mentioned you in a comment on Y25283T - Sandstone 6 days ago" at bounding box center [76, 193] width 112 height 27
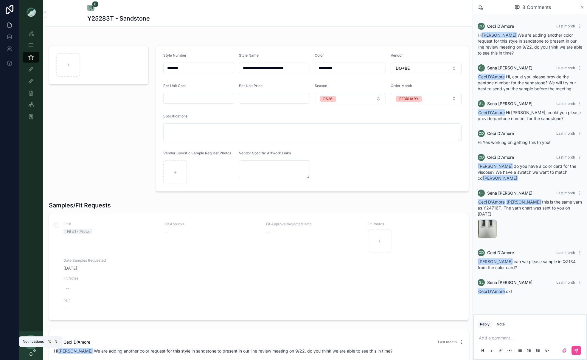
click at [31, 352] on icon "scrollable content" at bounding box center [31, 353] width 3 height 3
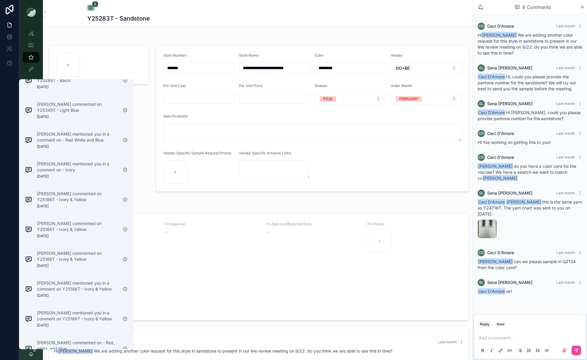
scroll to position [2394, 0]
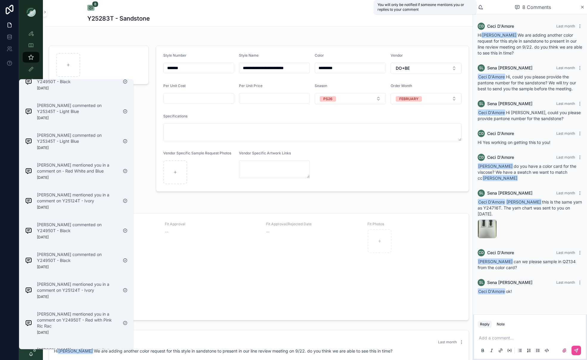
click at [467, 7] on icon "scrollable content" at bounding box center [480, 6] width 5 height 5
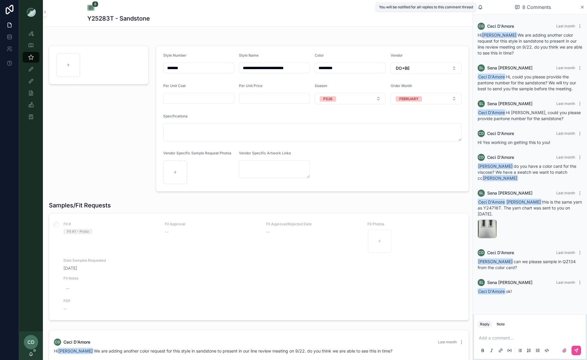
click at [467, 7] on icon "scrollable content" at bounding box center [480, 6] width 5 height 5
click at [30, 351] on div "CD Ceci D'Amore" at bounding box center [31, 346] width 24 height 29
click at [31, 354] on icon "scrollable content" at bounding box center [31, 354] width 5 height 5
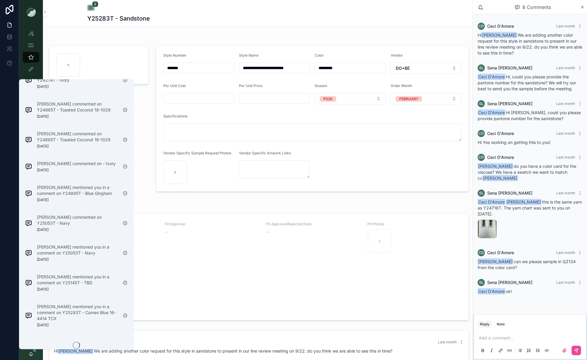
scroll to position [0, 0]
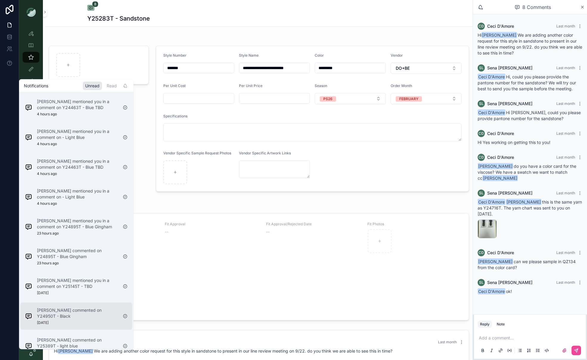
click at [56, 309] on p "Alice Lee commented on Y24950T - Black" at bounding box center [77, 313] width 81 height 12
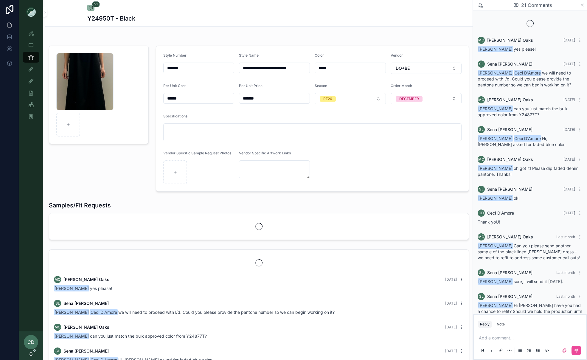
scroll to position [335, 0]
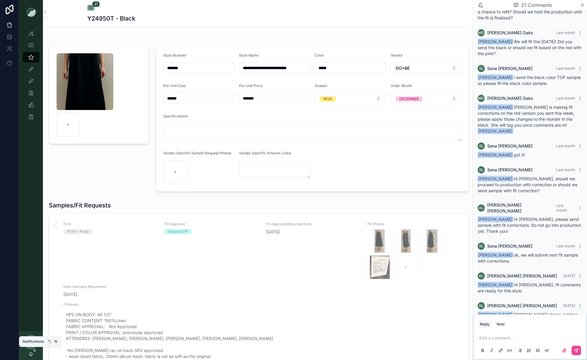
click at [29, 354] on icon "scrollable content" at bounding box center [31, 354] width 5 height 5
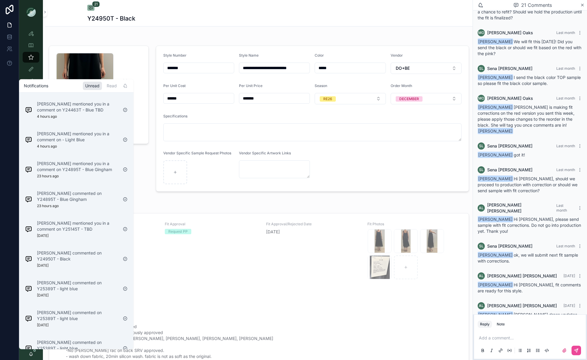
scroll to position [0, 0]
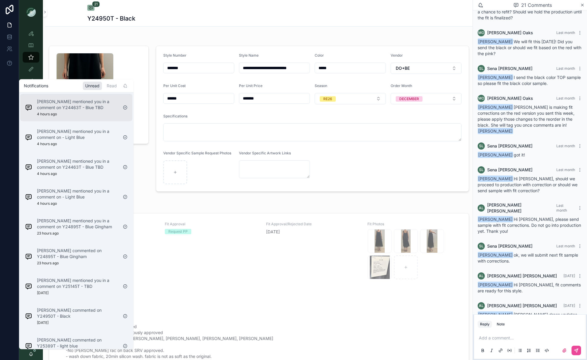
click at [75, 105] on p "Sena Lee mentioned you in a comment on Y24463T - Blue TBD" at bounding box center [77, 105] width 81 height 12
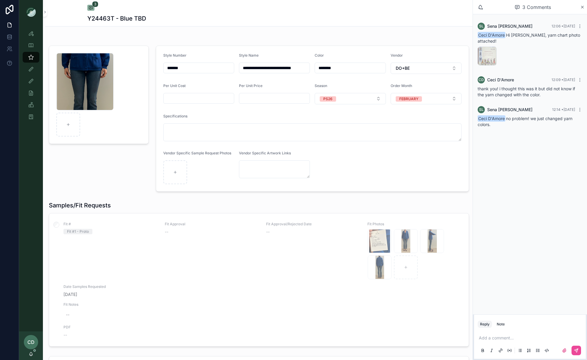
click at [28, 353] on div "CD Ceci D'Amore" at bounding box center [31, 346] width 24 height 29
click at [30, 354] on icon "scrollable content" at bounding box center [31, 353] width 3 height 3
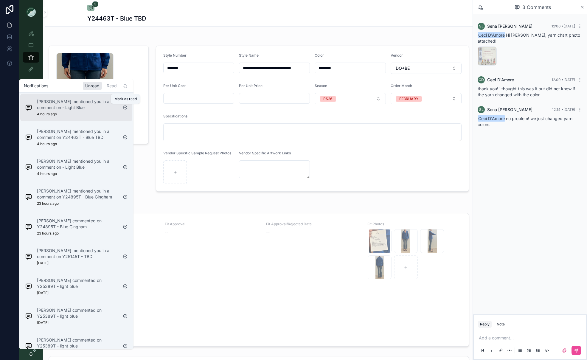
click at [124, 108] on icon "scrollable content" at bounding box center [125, 107] width 5 height 5
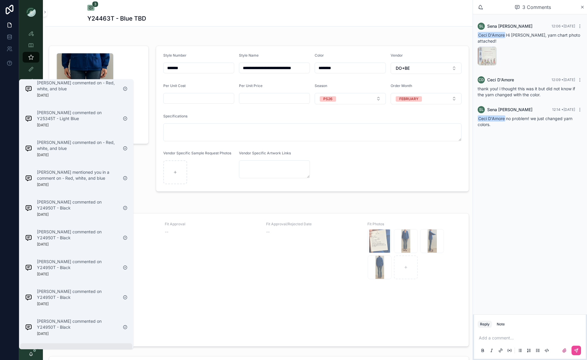
scroll to position [2310, 0]
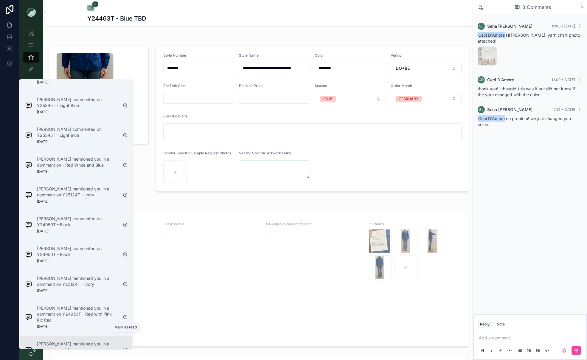
click at [126, 348] on icon "scrollable content" at bounding box center [125, 350] width 4 height 4
click at [126, 348] on icon "scrollable content" at bounding box center [125, 350] width 5 height 5
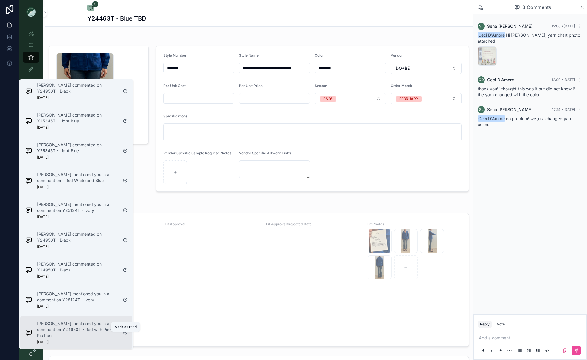
scroll to position [2281, 0]
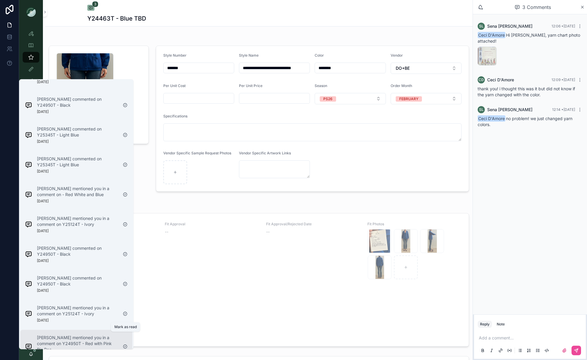
click at [125, 344] on icon "scrollable content" at bounding box center [125, 346] width 5 height 5
click at [125, 341] on icon "scrollable content" at bounding box center [125, 343] width 5 height 5
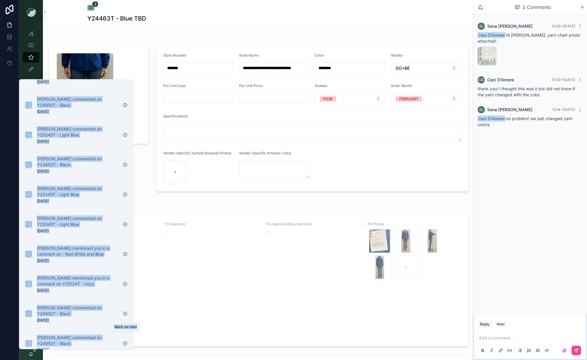
click at [125, 341] on icon "scrollable content" at bounding box center [125, 343] width 5 height 5
click at [125, 342] on icon "scrollable content" at bounding box center [125, 344] width 5 height 5
click at [125, 341] on icon "scrollable content" at bounding box center [125, 343] width 5 height 5
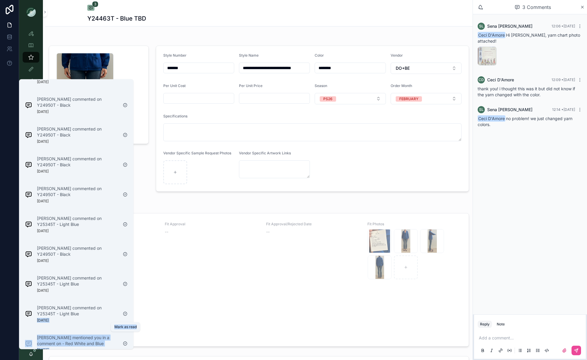
click at [125, 316] on icon "scrollable content" at bounding box center [125, 314] width 5 height 5
click at [125, 341] on icon "scrollable content" at bounding box center [125, 343] width 5 height 5
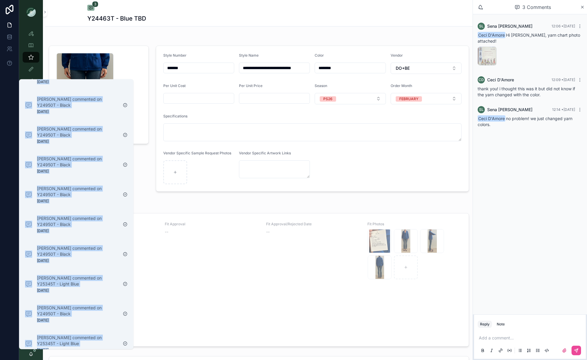
click at [125, 341] on icon "scrollable content" at bounding box center [125, 343] width 5 height 5
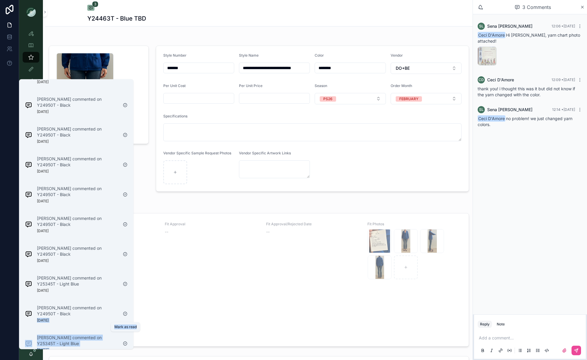
click at [125, 316] on icon "scrollable content" at bounding box center [125, 314] width 5 height 5
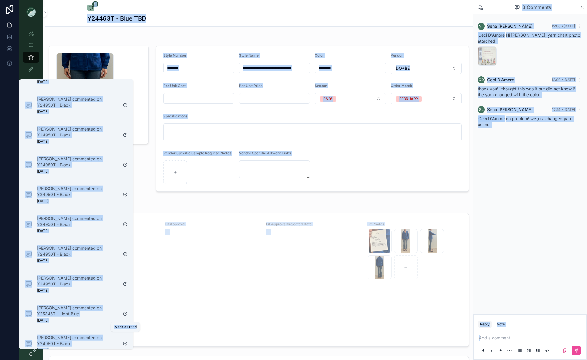
click at [125, 341] on icon "scrollable content" at bounding box center [125, 343] width 5 height 5
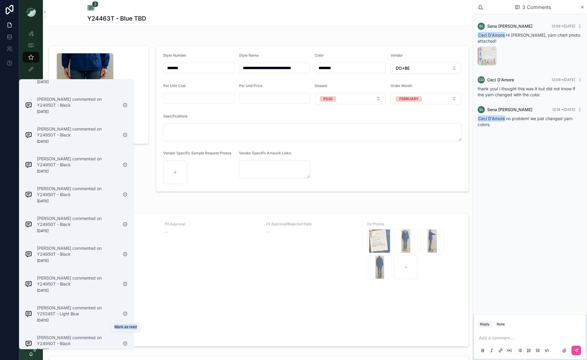
click at [125, 341] on icon "scrollable content" at bounding box center [125, 343] width 5 height 5
click at [125, 316] on icon "scrollable content" at bounding box center [125, 314] width 5 height 5
click at [125, 341] on icon "scrollable content" at bounding box center [125, 343] width 5 height 5
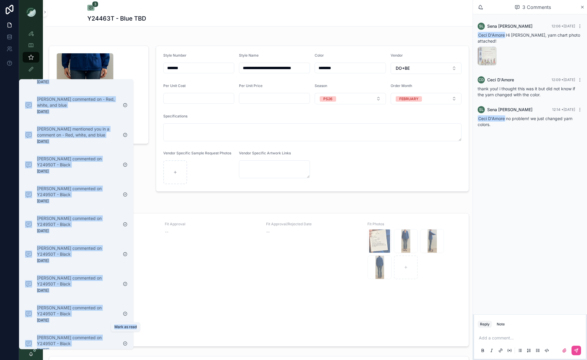
click at [125, 341] on icon "scrollable content" at bounding box center [125, 343] width 5 height 5
click at [125, 316] on icon "scrollable content" at bounding box center [125, 314] width 5 height 5
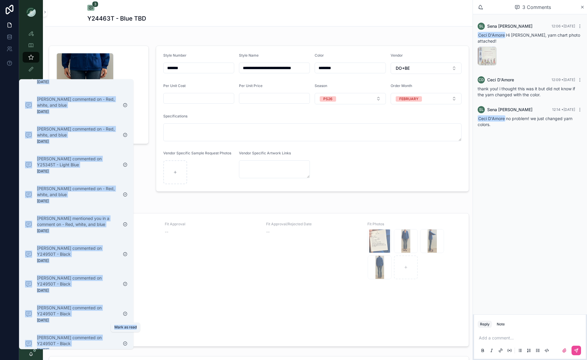
click at [125, 341] on icon "scrollable content" at bounding box center [125, 343] width 5 height 5
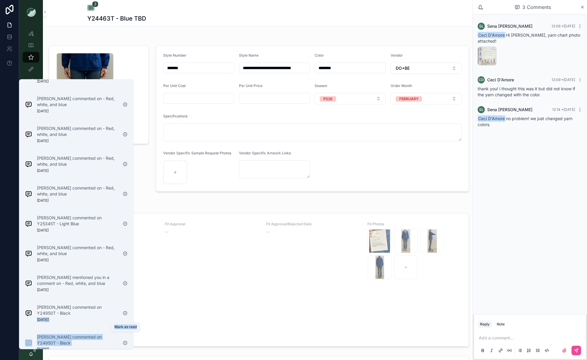
click at [125, 316] on icon "scrollable content" at bounding box center [125, 313] width 5 height 5
click at [125, 341] on icon "scrollable content" at bounding box center [125, 343] width 5 height 5
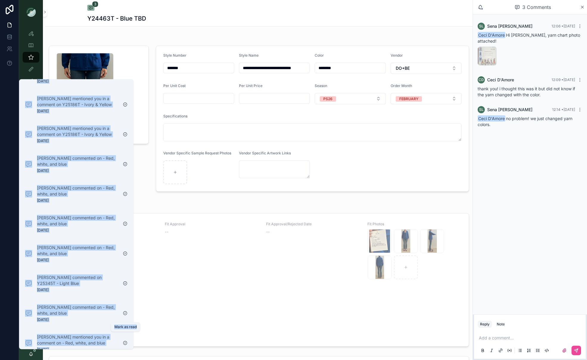
click at [125, 341] on icon "scrollable content" at bounding box center [125, 343] width 5 height 5
click at [125, 316] on icon "scrollable content" at bounding box center [125, 313] width 5 height 5
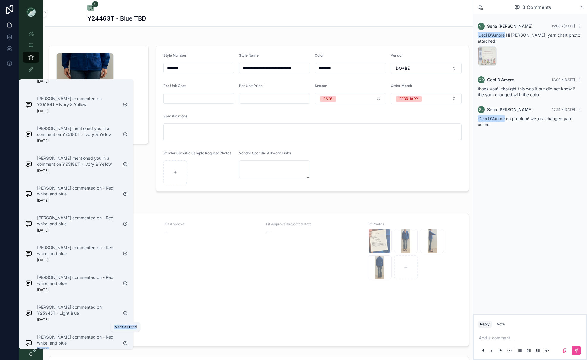
click at [125, 341] on icon "scrollable content" at bounding box center [125, 343] width 5 height 5
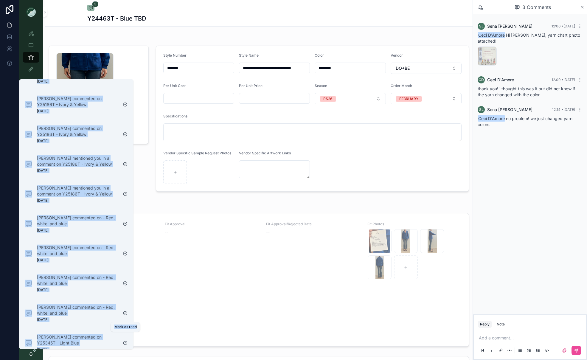
click at [125, 341] on icon "scrollable content" at bounding box center [125, 343] width 5 height 5
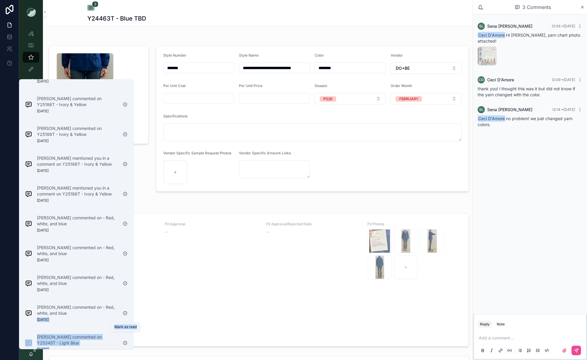
click at [125, 316] on icon "scrollable content" at bounding box center [125, 313] width 5 height 5
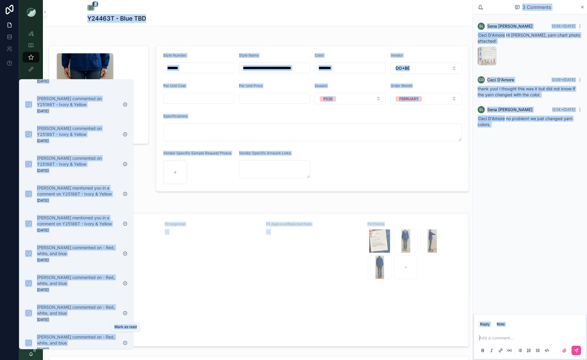
click at [125, 341] on icon "scrollable content" at bounding box center [125, 343] width 5 height 5
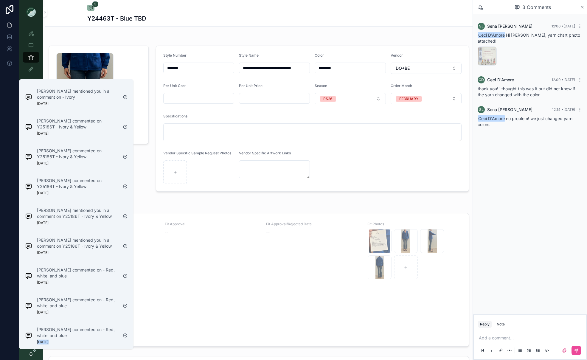
click at [125, 335] on icon "scrollable content" at bounding box center [125, 335] width 5 height 5
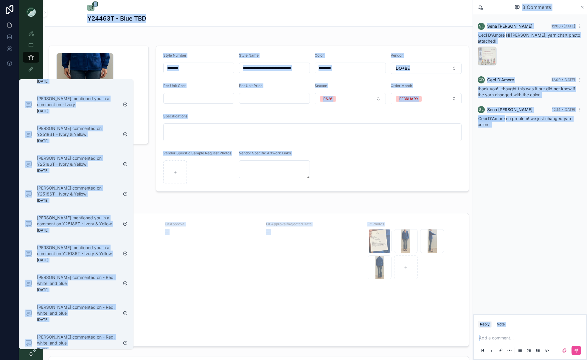
click at [125, 341] on icon "scrollable content" at bounding box center [125, 343] width 5 height 5
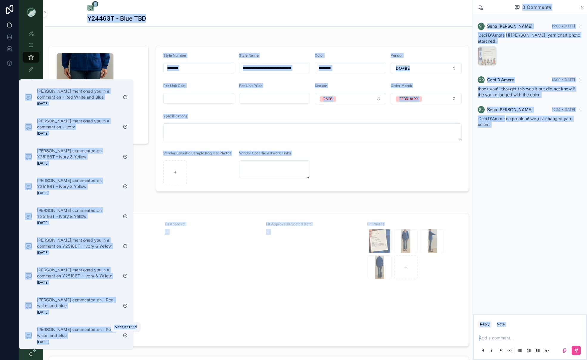
click at [125, 335] on icon "scrollable content" at bounding box center [125, 335] width 5 height 5
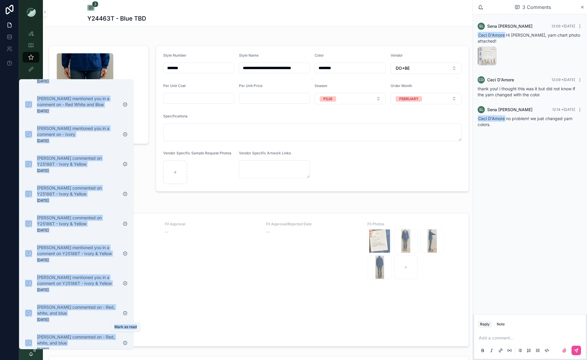
click at [125, 341] on icon "scrollable content" at bounding box center [125, 343] width 5 height 5
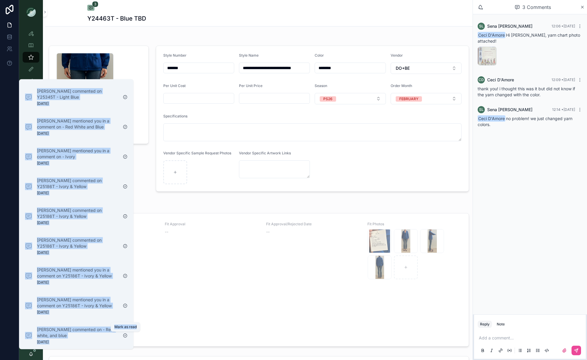
click at [125, 335] on icon "scrollable content" at bounding box center [125, 335] width 5 height 5
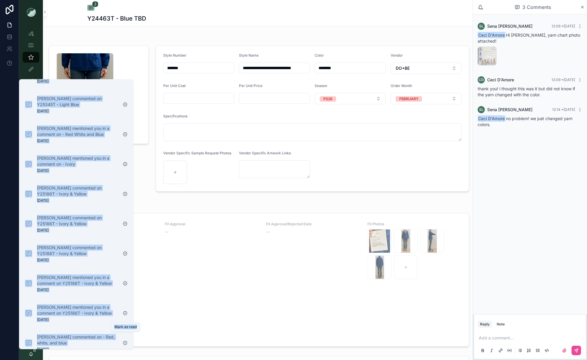
click at [125, 341] on icon "scrollable content" at bounding box center [125, 343] width 5 height 5
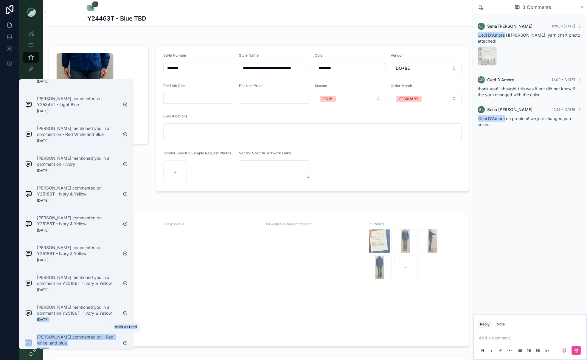
click at [125, 316] on icon "scrollable content" at bounding box center [125, 313] width 5 height 5
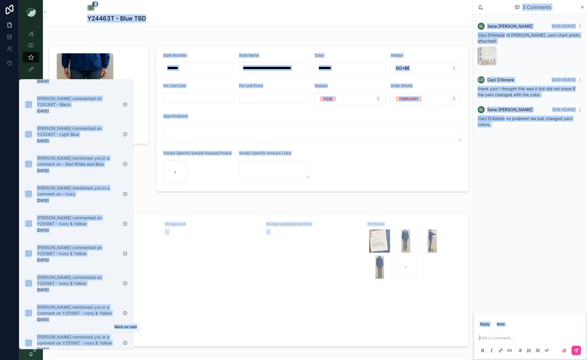
click at [125, 341] on icon "scrollable content" at bounding box center [125, 343] width 5 height 5
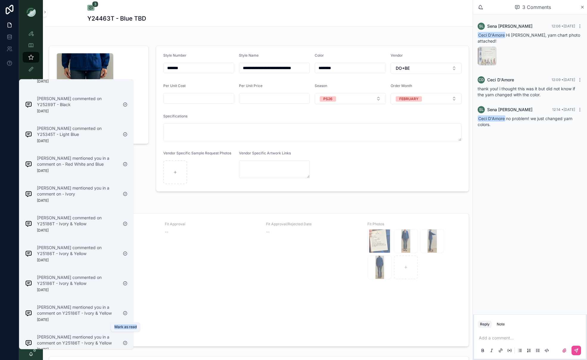
click at [125, 341] on icon "scrollable content" at bounding box center [125, 343] width 5 height 5
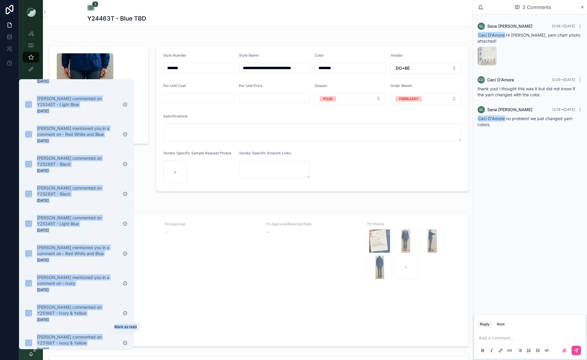
click at [125, 341] on icon "scrollable content" at bounding box center [125, 343] width 5 height 5
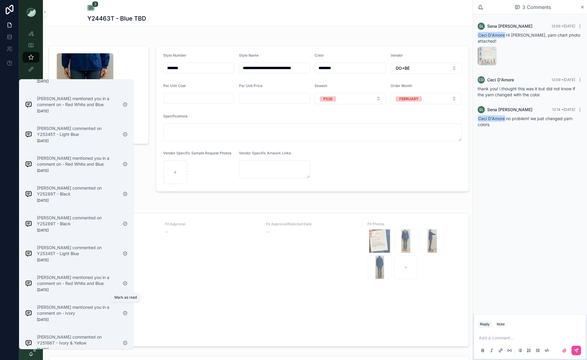
drag, startPoint x: 125, startPoint y: 305, endPoint x: 129, endPoint y: 276, distance: 29.4
click at [125, 309] on div "scrollable content" at bounding box center [125, 314] width 10 height 10
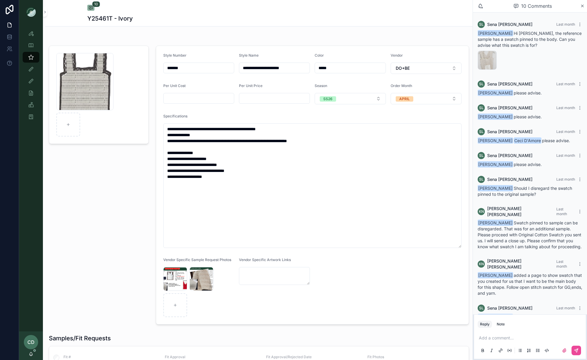
scroll to position [52, 0]
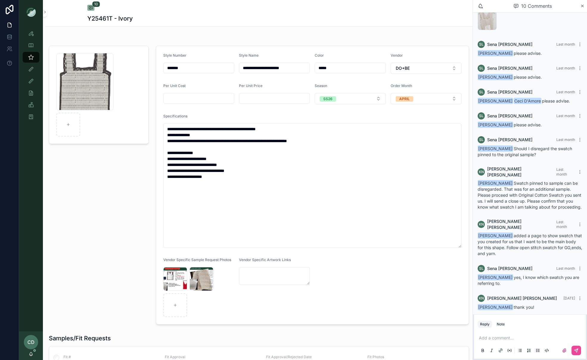
click at [30, 355] on icon "scrollable content" at bounding box center [31, 354] width 5 height 5
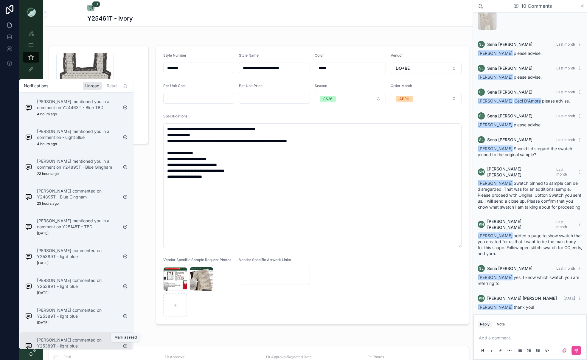
click at [126, 346] on icon "scrollable content" at bounding box center [125, 346] width 5 height 5
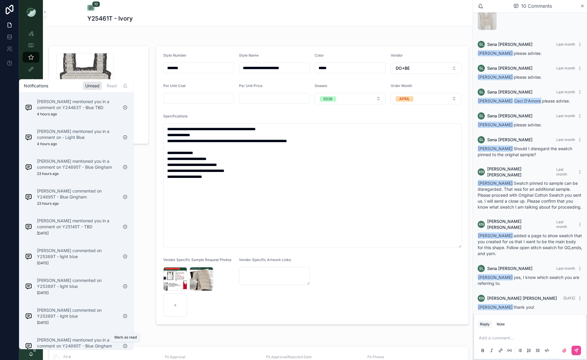
click at [126, 346] on icon "scrollable content" at bounding box center [125, 346] width 5 height 5
click at [126, 346] on div "scrollable content" at bounding box center [125, 343] width 10 height 10
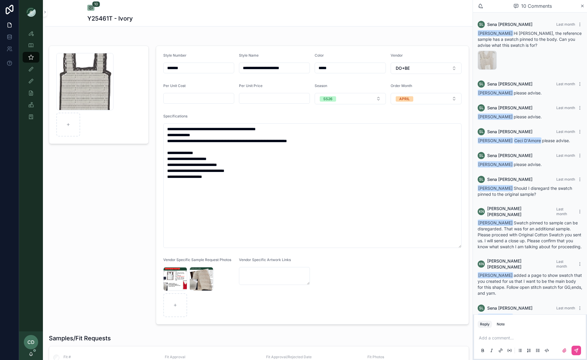
scroll to position [40, 0]
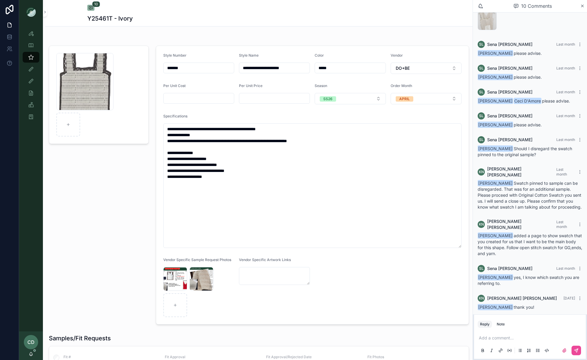
click at [116, 327] on div "Screenshot-2025-07-29-at-1.57.18-PM .png" at bounding box center [98, 185] width 107 height 284
click at [467, 8] on icon "scrollable content" at bounding box center [583, 6] width 4 height 5
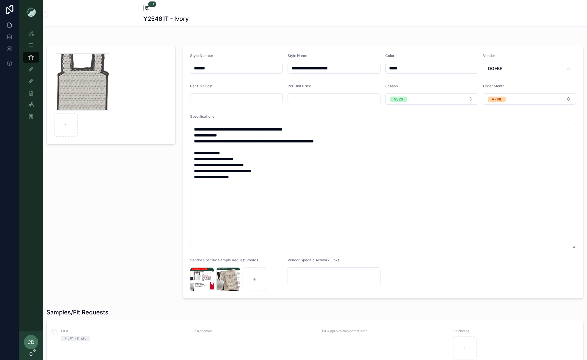
scroll to position [47, 0]
click at [32, 354] on icon "scrollable content" at bounding box center [31, 353] width 3 height 3
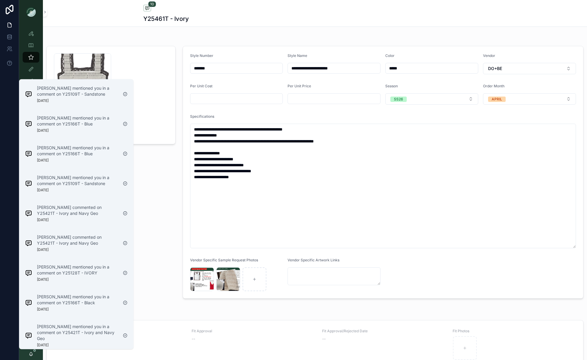
scroll to position [1244, 0]
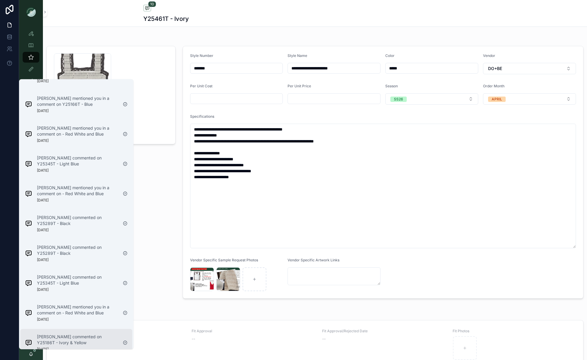
click at [126, 341] on icon "scrollable content" at bounding box center [125, 343] width 5 height 5
click at [127, 341] on icon "scrollable content" at bounding box center [125, 343] width 5 height 5
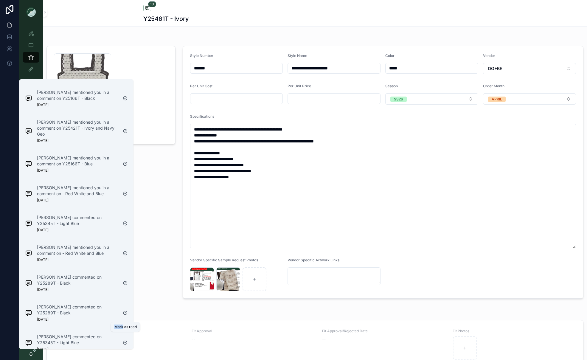
click at [127, 341] on icon "scrollable content" at bounding box center [125, 343] width 5 height 5
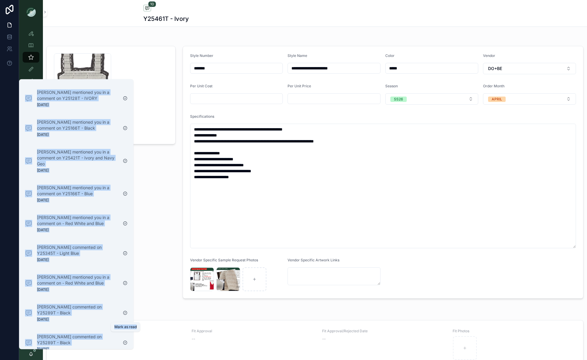
click at [127, 341] on icon "scrollable content" at bounding box center [125, 343] width 5 height 5
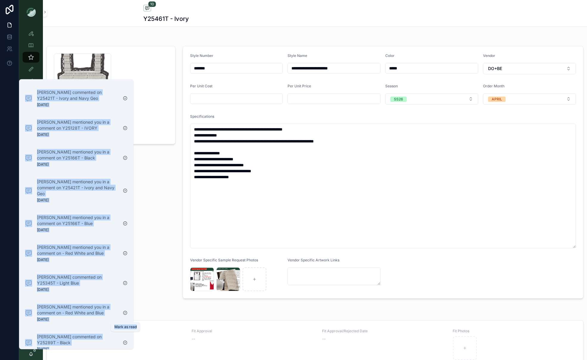
click at [127, 341] on icon "scrollable content" at bounding box center [125, 343] width 5 height 5
click at [127, 315] on icon "scrollable content" at bounding box center [125, 313] width 5 height 5
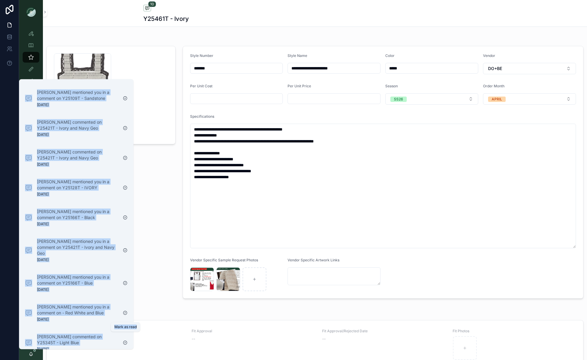
click at [127, 341] on icon "scrollable content" at bounding box center [125, 343] width 5 height 5
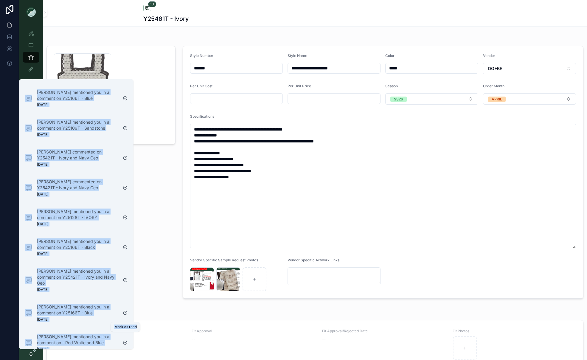
click at [127, 341] on icon "scrollable content" at bounding box center [125, 343] width 5 height 5
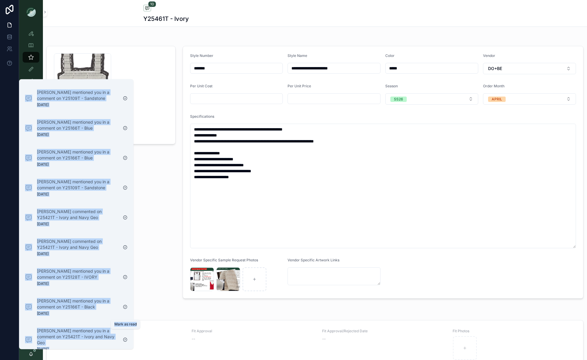
click at [127, 338] on icon "scrollable content" at bounding box center [125, 340] width 5 height 5
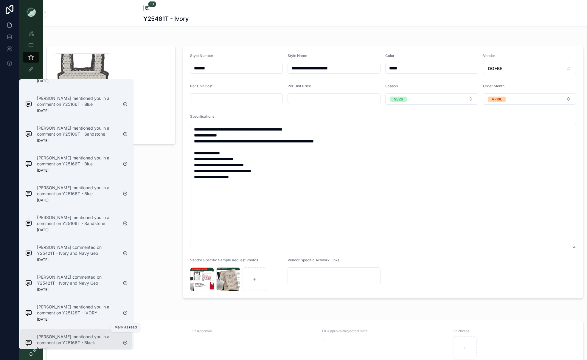
click at [126, 341] on icon "scrollable content" at bounding box center [125, 343] width 4 height 4
click at [126, 315] on icon "scrollable content" at bounding box center [125, 313] width 4 height 4
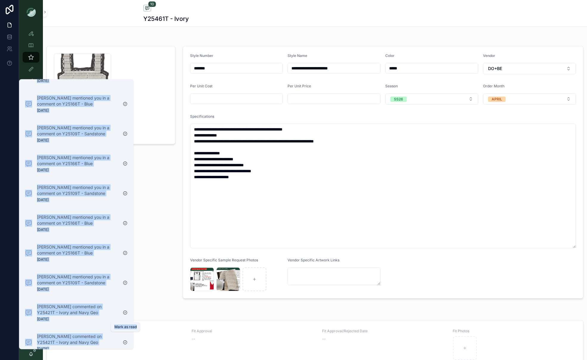
click at [126, 340] on icon "scrollable content" at bounding box center [125, 342] width 5 height 5
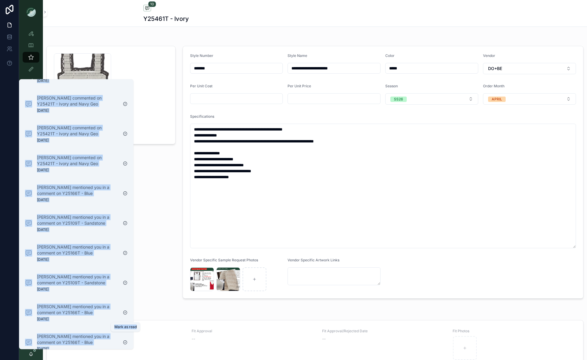
click at [126, 340] on icon "scrollable content" at bounding box center [125, 342] width 5 height 5
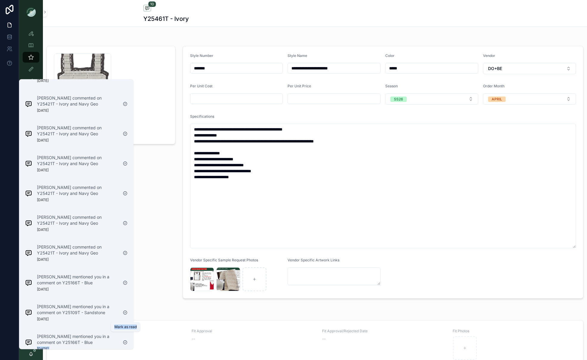
click at [126, 341] on icon "scrollable content" at bounding box center [125, 343] width 4 height 4
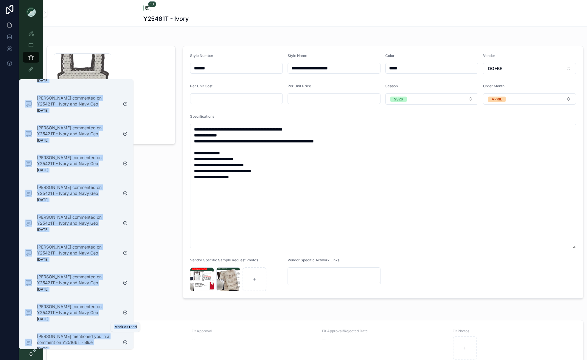
click at [126, 341] on icon "scrollable content" at bounding box center [125, 343] width 4 height 4
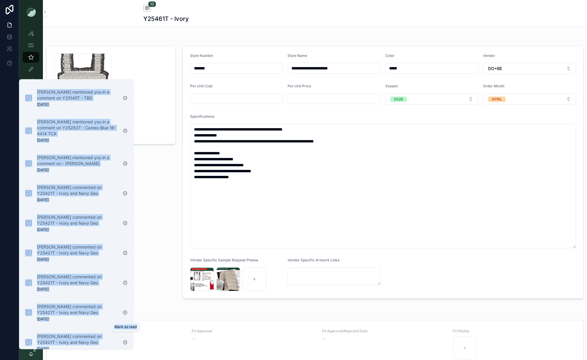
click at [126, 341] on icon "scrollable content" at bounding box center [125, 343] width 4 height 4
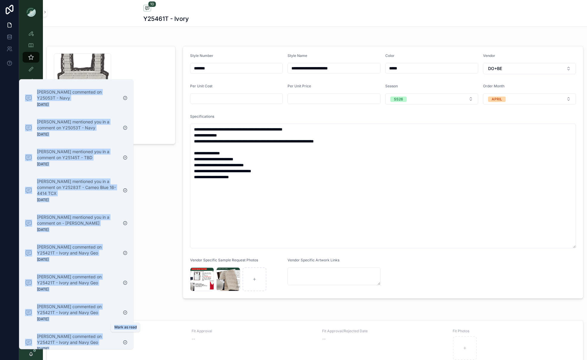
click at [126, 341] on icon "scrollable content" at bounding box center [125, 343] width 4 height 4
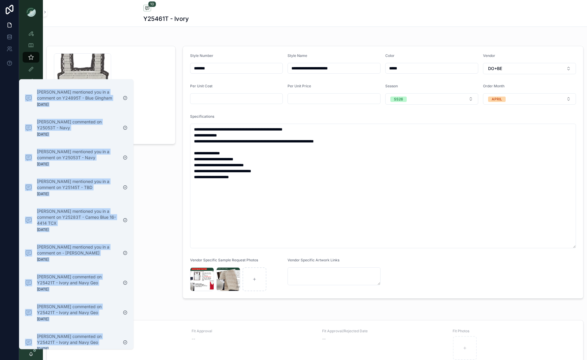
click at [126, 341] on icon "scrollable content" at bounding box center [125, 343] width 4 height 4
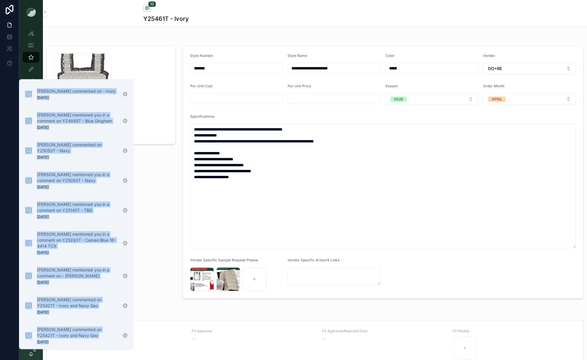
scroll to position [433, 0]
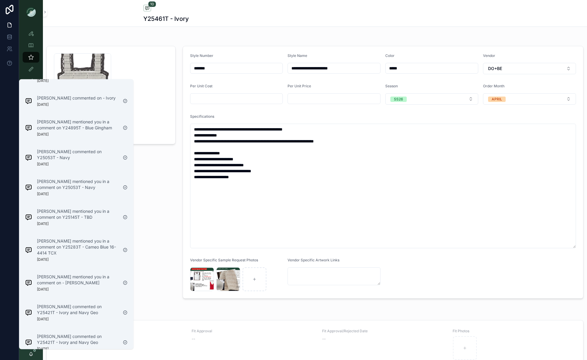
click at [157, 314] on div "Samples/Fit Requests" at bounding box center [315, 312] width 537 height 8
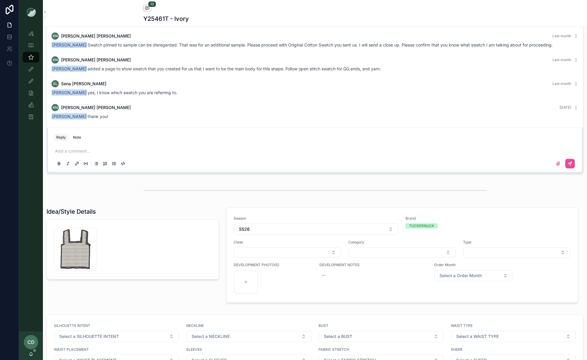
scroll to position [577, 0]
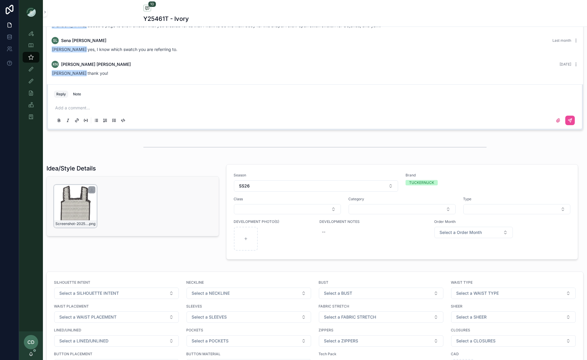
click at [73, 211] on div "Screenshot-2025-07-29-at-1.57.18-PM .png" at bounding box center [75, 206] width 43 height 43
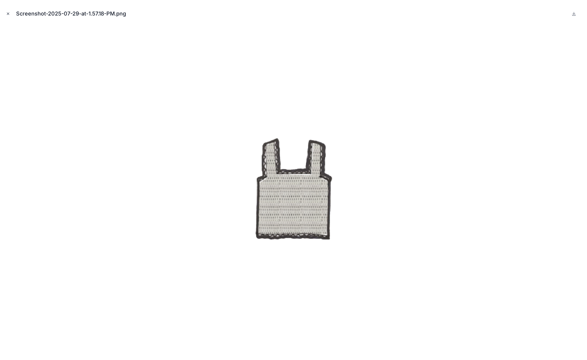
click at [10, 13] on icon "Close modal" at bounding box center [8, 14] width 4 height 4
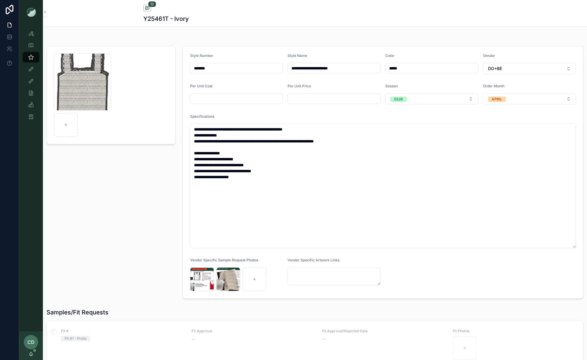
drag, startPoint x: 195, startPoint y: 28, endPoint x: 101, endPoint y: 32, distance: 94.3
click at [34, 33] on div "Style View" at bounding box center [31, 34] width 10 height 10
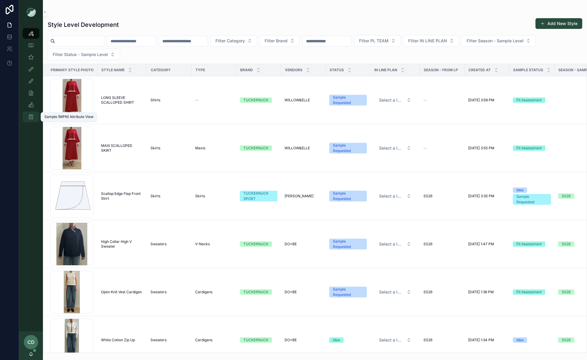
click at [31, 112] on div "Sample (MPN) Attribute View" at bounding box center [31, 117] width 10 height 10
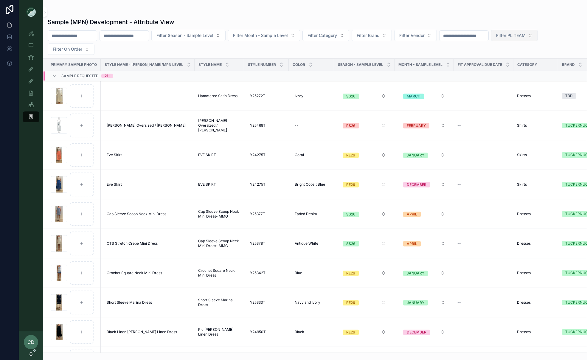
click at [467, 39] on button "Filter PL TEAM" at bounding box center [514, 35] width 47 height 11
click at [467, 79] on div "PHILLY" at bounding box center [534, 79] width 72 height 10
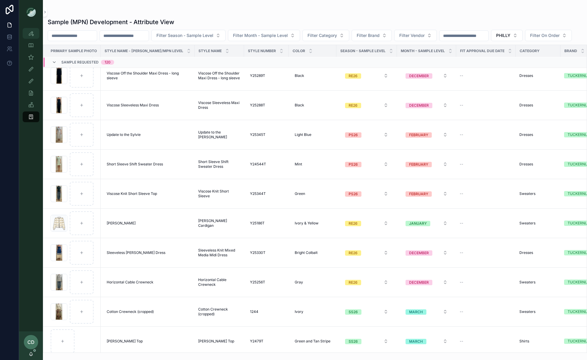
scroll to position [277, 0]
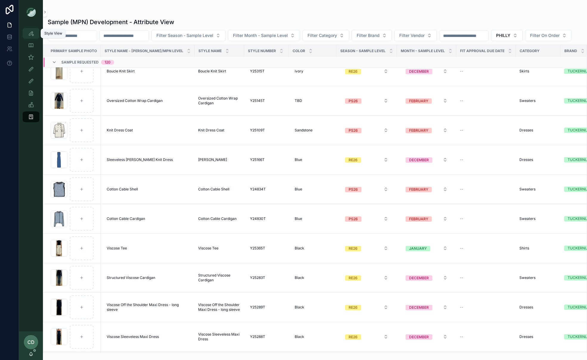
click at [34, 33] on icon "scrollable content" at bounding box center [31, 33] width 6 height 6
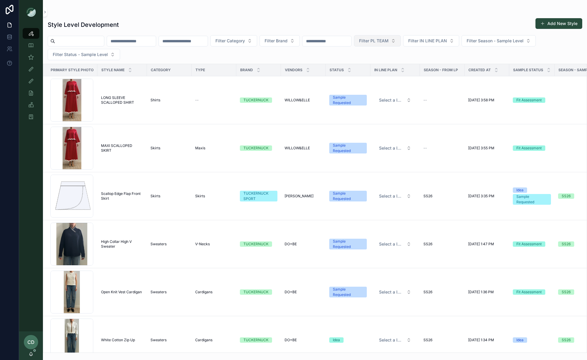
click at [401, 44] on button "Filter PL TEAM" at bounding box center [377, 40] width 47 height 11
click at [391, 86] on div "PHILLY" at bounding box center [403, 84] width 72 height 10
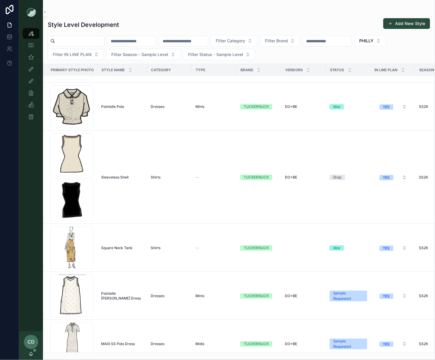
scroll to position [7951, 0]
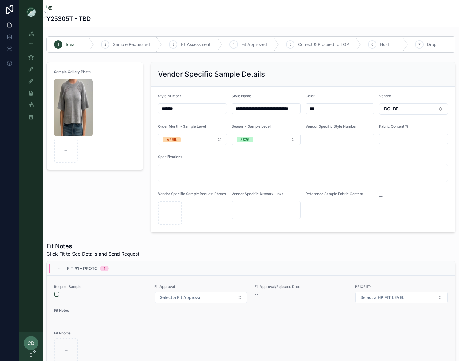
click at [59, 294] on div "scrollable content" at bounding box center [100, 294] width 93 height 5
click at [56, 295] on button "scrollable content" at bounding box center [56, 294] width 5 height 5
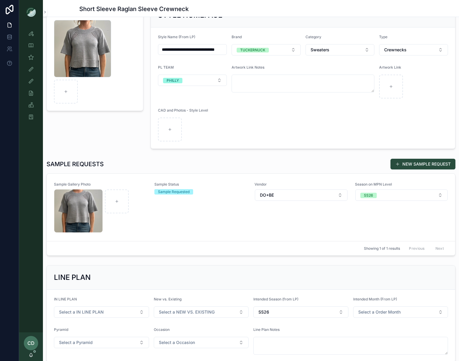
scroll to position [50, 0]
drag, startPoint x: 45, startPoint y: 66, endPoint x: 33, endPoint y: 61, distance: 13.2
click at [36, 61] on div "**********" at bounding box center [239, 180] width 440 height 361
click at [33, 34] on icon "scrollable content" at bounding box center [31, 33] width 6 height 6
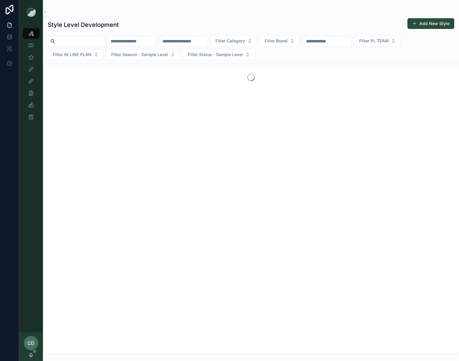
click at [431, 18] on div "Add New Style" at bounding box center [429, 23] width 52 height 11
click at [432, 18] on span "Add New Style" at bounding box center [431, 23] width 47 height 11
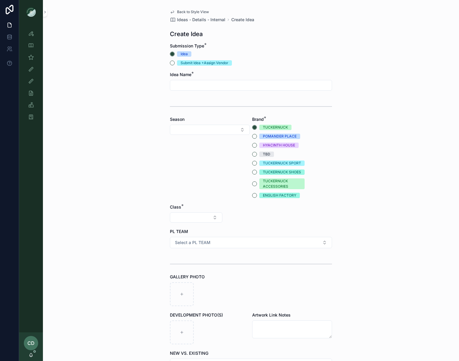
click at [205, 80] on div "scrollable content" at bounding box center [251, 85] width 162 height 11
click at [203, 81] on div "scrollable content" at bounding box center [251, 85] width 162 height 11
click at [203, 81] on input "scrollable content" at bounding box center [251, 85] width 162 height 8
type input "**********"
click at [195, 125] on button "Select Button" at bounding box center [210, 129] width 80 height 10
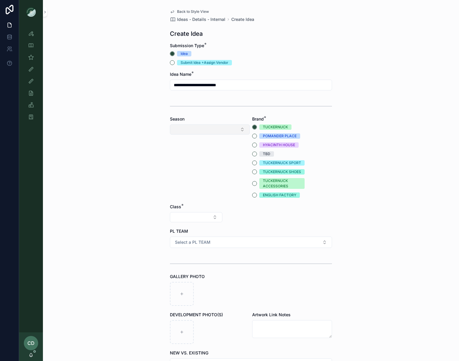
scroll to position [1, 0]
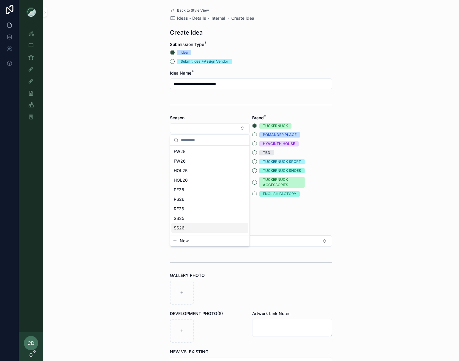
click at [197, 224] on div "SS26" at bounding box center [209, 228] width 77 height 10
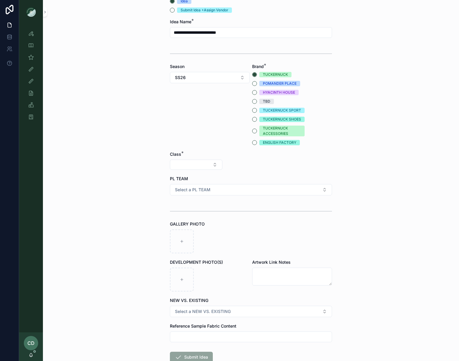
scroll to position [72, 0]
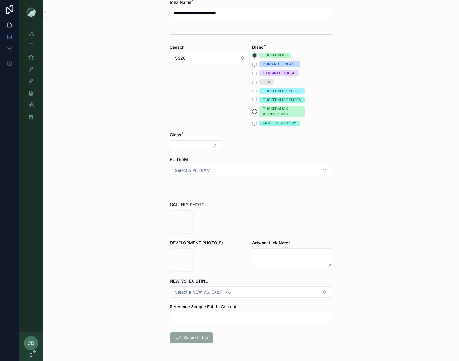
click at [198, 139] on div "Class *" at bounding box center [196, 141] width 52 height 18
click at [198, 144] on button "Select Button" at bounding box center [196, 145] width 52 height 10
click at [178, 200] on span "Clothing" at bounding box center [171, 197] width 16 height 6
click at [250, 136] on div "Category *" at bounding box center [251, 135] width 52 height 6
click at [250, 140] on button "Select Button" at bounding box center [251, 145] width 52 height 10
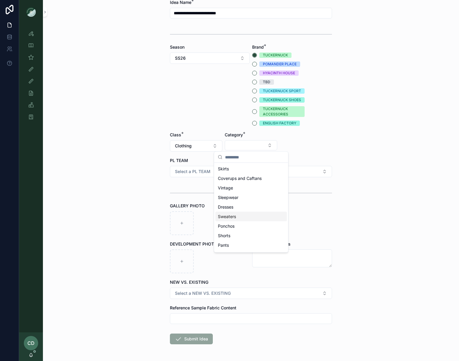
click at [233, 220] on div "Sweaters" at bounding box center [252, 217] width 72 height 10
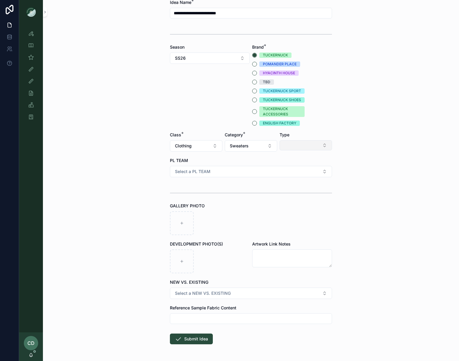
click at [290, 144] on button "Select Button" at bounding box center [306, 145] width 52 height 10
click at [292, 169] on span "Cardigans" at bounding box center [283, 169] width 20 height 6
click at [216, 167] on button "Select a PL TEAM" at bounding box center [251, 171] width 162 height 11
click at [199, 210] on div "PHILLY" at bounding box center [250, 213] width 159 height 9
click at [182, 225] on icon "scrollable content" at bounding box center [182, 223] width 4 height 4
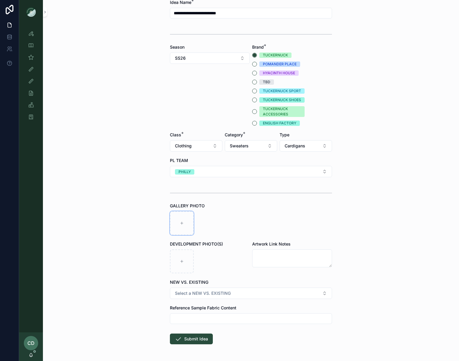
type input "**********"
click at [145, 238] on div "**********" at bounding box center [251, 108] width 416 height 361
click at [189, 336] on button "Submit Idea" at bounding box center [191, 338] width 43 height 11
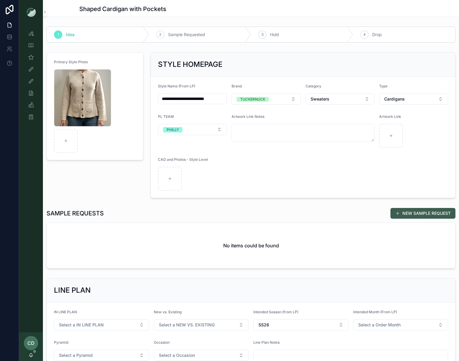
click at [396, 212] on span "scrollable content" at bounding box center [397, 213] width 5 height 5
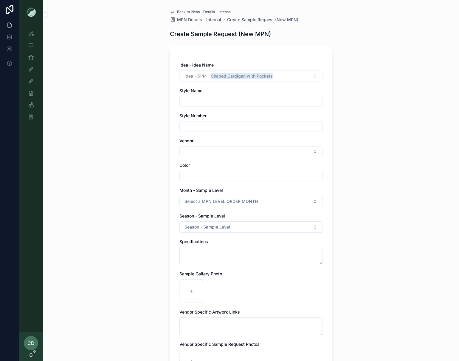
drag, startPoint x: 273, startPoint y: 77, endPoint x: 211, endPoint y: 76, distance: 62.0
click at [211, 76] on div "Idea - 5144 - Shaped Cardigan with Pockets" at bounding box center [251, 75] width 143 height 11
copy span "Shaped Cardigan with Pockets"
click at [199, 98] on input "scrollable content" at bounding box center [251, 101] width 143 height 8
paste input "**********"
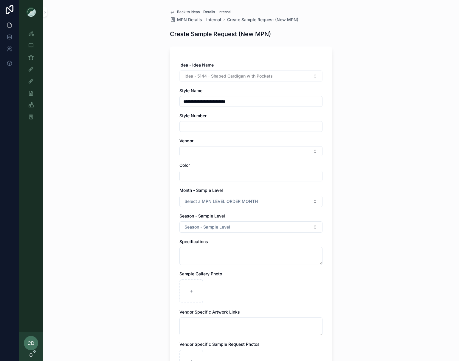
type input "**********"
click at [193, 126] on input "scrollable content" at bounding box center [251, 126] width 143 height 8
type input "*******"
click at [199, 160] on div "**********" at bounding box center [251, 220] width 143 height 317
click at [200, 152] on button "Select Button" at bounding box center [251, 151] width 143 height 10
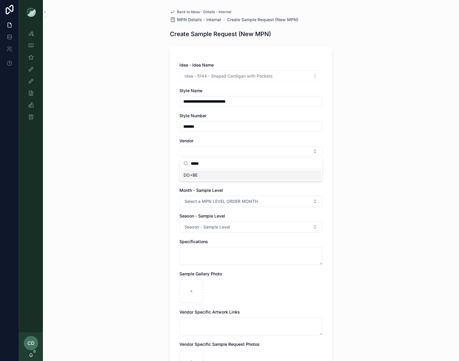
type input "*****"
click at [195, 178] on div "DO+BE" at bounding box center [251, 175] width 140 height 10
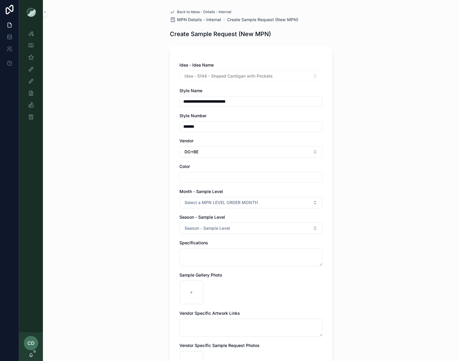
click at [206, 177] on input "scrollable content" at bounding box center [251, 177] width 143 height 8
type input "*********"
click at [150, 195] on div "**********" at bounding box center [251, 180] width 416 height 361
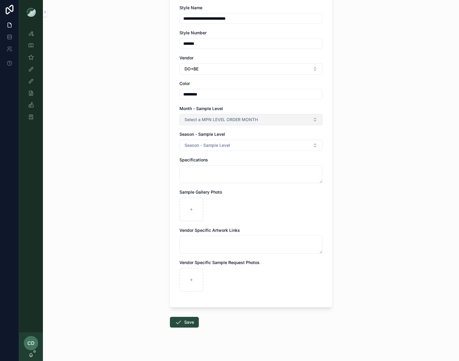
click at [200, 123] on button "Select a MPN LEVEL ORDER MONTH" at bounding box center [251, 119] width 143 height 11
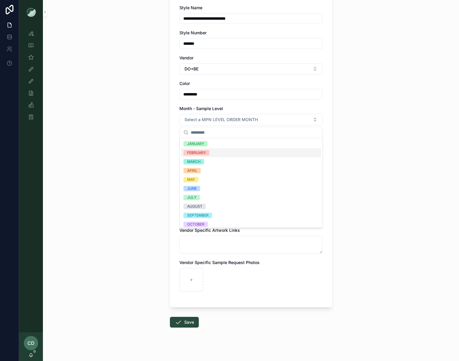
click at [221, 152] on div "FEBRUARY" at bounding box center [251, 152] width 140 height 9
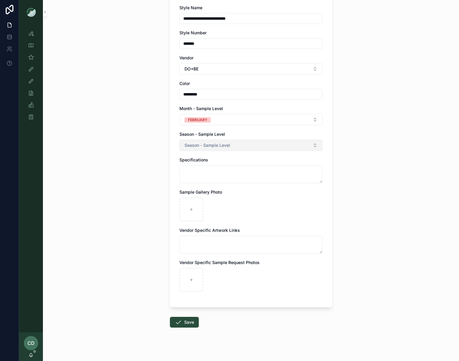
click at [214, 147] on span "Season - Sample Level" at bounding box center [208, 145] width 46 height 6
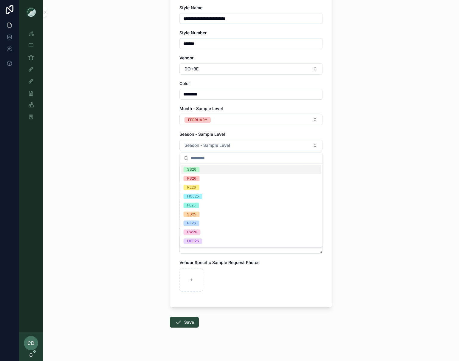
click at [207, 169] on div "SS26" at bounding box center [251, 169] width 140 height 9
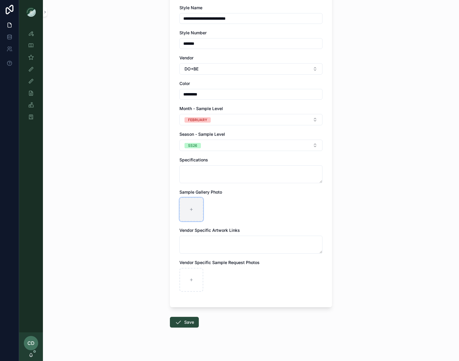
click at [194, 208] on div "scrollable content" at bounding box center [192, 209] width 24 height 24
type input "**********"
click at [181, 319] on icon "scrollable content" at bounding box center [178, 321] width 7 height 7
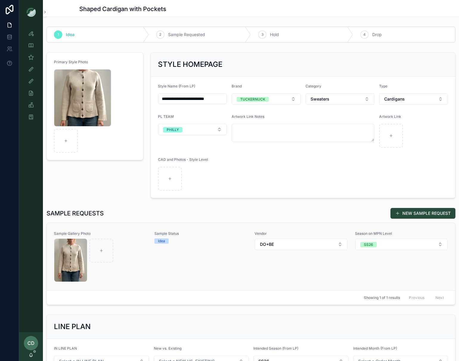
click at [158, 261] on div "Sample Status Idea" at bounding box center [200, 256] width 93 height 51
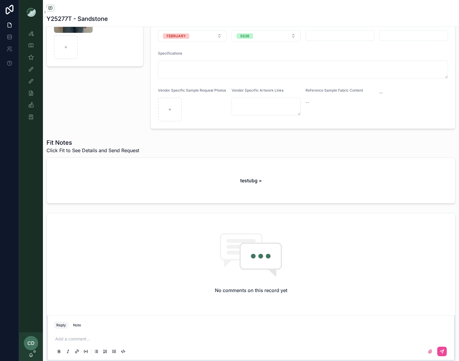
scroll to position [110, 0]
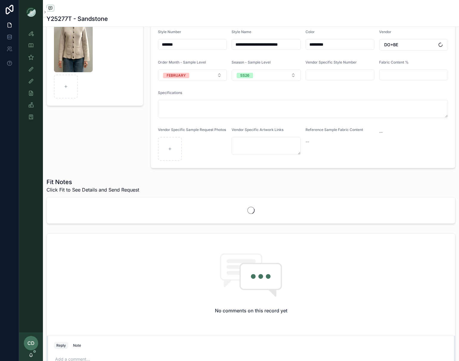
scroll to position [85, 0]
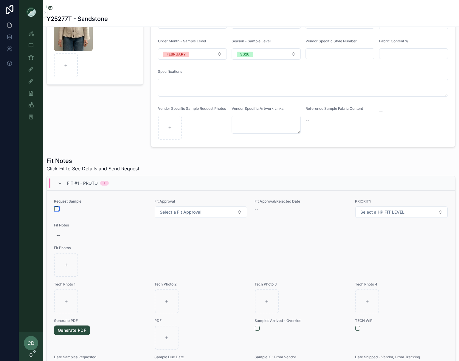
click at [58, 210] on button "scrollable content" at bounding box center [56, 208] width 5 height 5
click at [83, 115] on div "Sample Gallery Photo" at bounding box center [95, 61] width 104 height 175
click at [98, 129] on div "Sample Gallery Photo" at bounding box center [95, 61] width 104 height 175
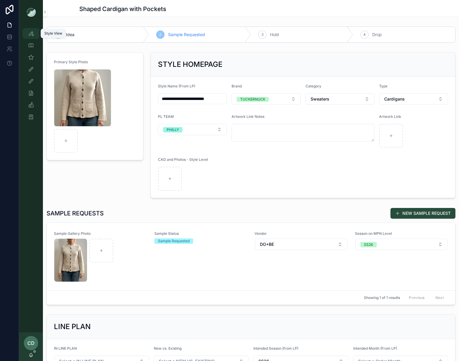
click at [33, 33] on icon "scrollable content" at bounding box center [31, 33] width 6 height 6
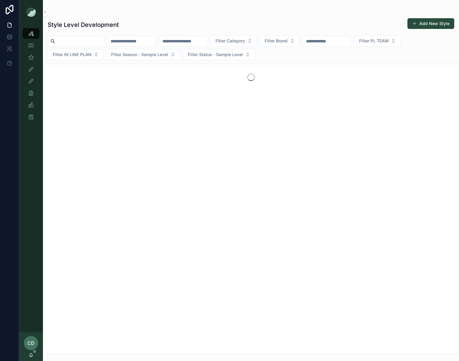
click at [424, 18] on div "Add New Style" at bounding box center [429, 23] width 52 height 11
click at [424, 20] on button "Add New Style" at bounding box center [431, 23] width 47 height 11
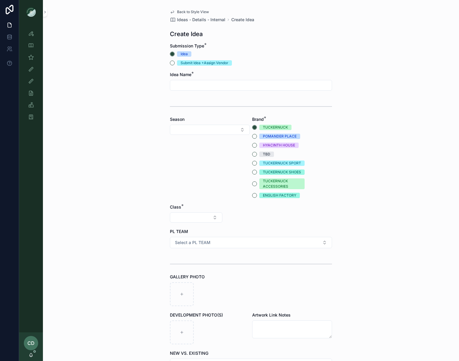
click at [196, 85] on input "scrollable content" at bounding box center [251, 85] width 162 height 8
click at [182, 126] on button "Select Button" at bounding box center [210, 130] width 80 height 10
click at [191, 208] on div "SS26" at bounding box center [209, 212] width 77 height 10
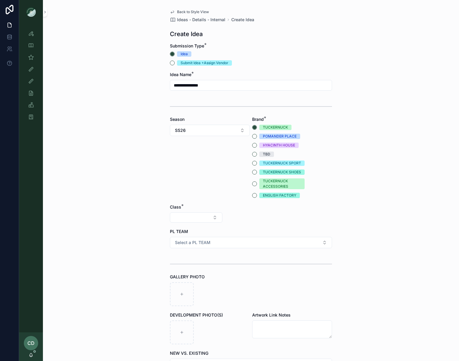
click at [208, 87] on input "**********" at bounding box center [251, 85] width 162 height 8
type input "**********"
click at [159, 149] on div "**********" at bounding box center [251, 180] width 416 height 361
click at [194, 219] on button "Select Button" at bounding box center [196, 217] width 52 height 10
click at [191, 267] on div "Clothing" at bounding box center [196, 270] width 72 height 10
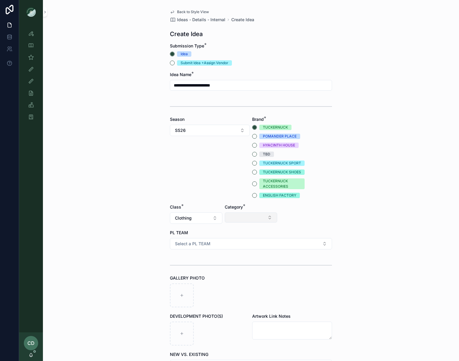
click at [265, 221] on button "Select Button" at bounding box center [251, 217] width 52 height 10
drag, startPoint x: 234, startPoint y: 281, endPoint x: 265, endPoint y: 248, distance: 45.8
click at [235, 281] on div "Dresses" at bounding box center [252, 279] width 72 height 10
click at [289, 216] on button "Select Button" at bounding box center [306, 217] width 52 height 10
click at [283, 269] on span "Minis" at bounding box center [278, 270] width 10 height 6
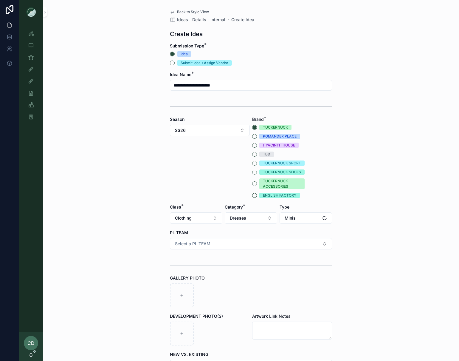
drag, startPoint x: 202, startPoint y: 250, endPoint x: 202, endPoint y: 246, distance: 3.9
click at [202, 248] on form "**********" at bounding box center [251, 249] width 162 height 412
click at [202, 244] on span "Select a PL TEAM" at bounding box center [192, 244] width 35 height 6
click at [184, 286] on div "PHILLY" at bounding box center [183, 285] width 13 height 5
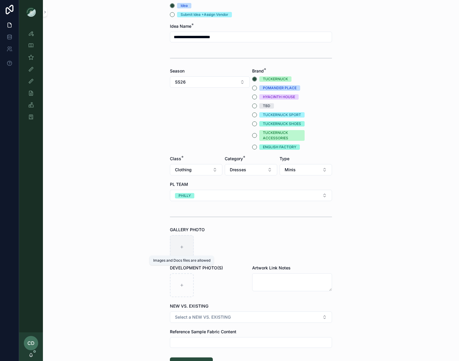
scroll to position [55, 0]
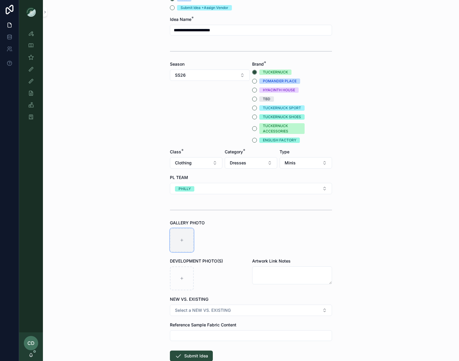
click at [188, 240] on div "scrollable content" at bounding box center [182, 240] width 24 height 24
type input "**********"
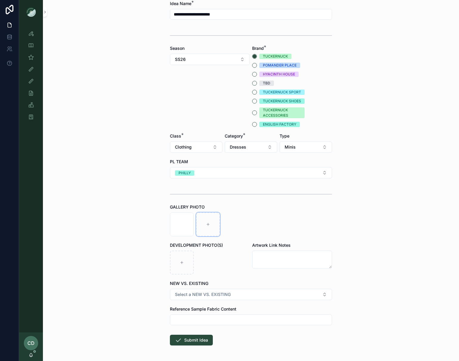
scroll to position [86, 0]
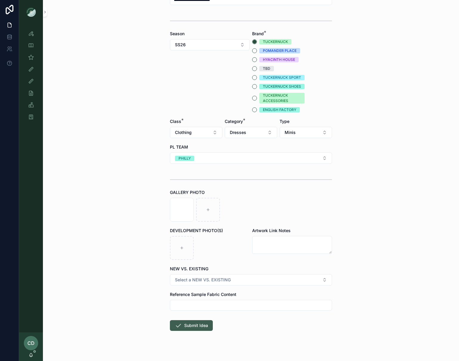
click at [190, 326] on button "Submit Idea" at bounding box center [191, 325] width 43 height 11
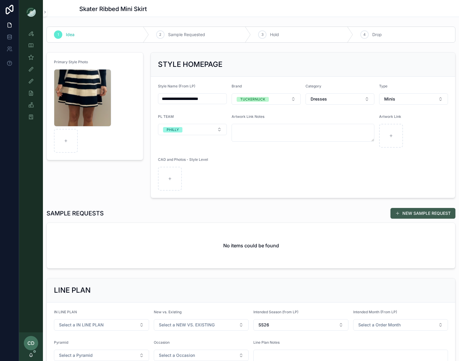
click at [421, 209] on button "NEW SAMPLE REQUEST" at bounding box center [423, 213] width 65 height 11
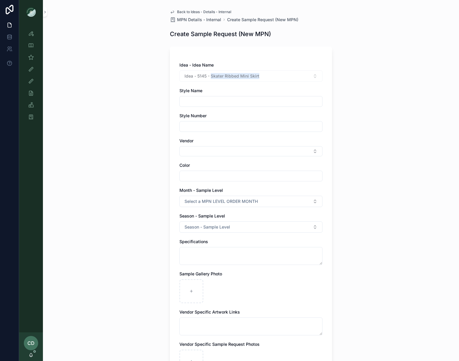
drag, startPoint x: 262, startPoint y: 78, endPoint x: 211, endPoint y: 78, distance: 50.4
click at [211, 78] on div "Idea - 5145 - Skater Ribbed Mini Skirt" at bounding box center [251, 75] width 143 height 11
copy span "Skater Ribbed Mini Skirt"
click at [211, 99] on input "scrollable content" at bounding box center [251, 101] width 143 height 8
paste input "**********"
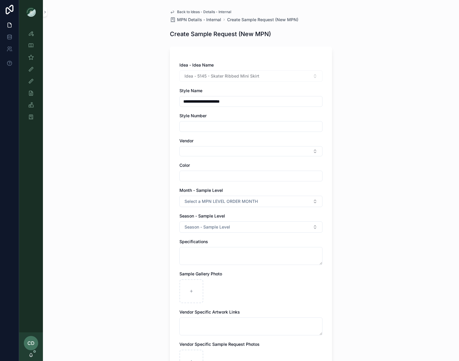
type input "**********"
click at [195, 126] on input "scrollable content" at bounding box center [251, 126] width 143 height 8
paste input "**********"
type input "**********"
drag, startPoint x: 217, startPoint y: 126, endPoint x: 123, endPoint y: 124, distance: 94.2
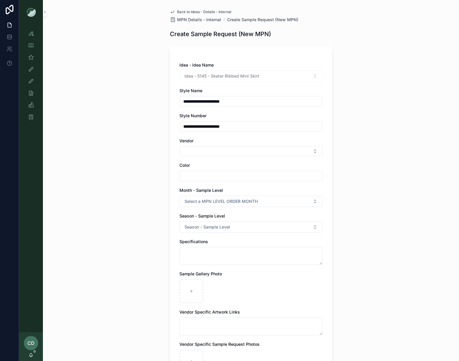
click at [123, 124] on div "**********" at bounding box center [251, 180] width 416 height 361
click at [214, 122] on input "scrollable content" at bounding box center [251, 126] width 143 height 8
paste input "*******"
click at [184, 126] on input "*******" at bounding box center [251, 126] width 143 height 8
click at [186, 125] on input "*******" at bounding box center [251, 126] width 143 height 8
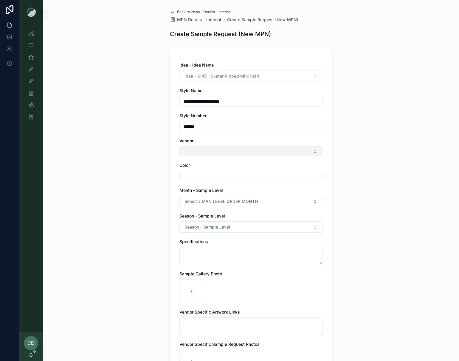
type input "*******"
click at [194, 153] on button "Select Button" at bounding box center [251, 151] width 143 height 10
type input "*****"
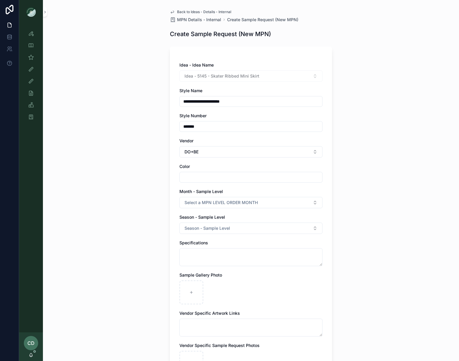
click at [192, 172] on div "scrollable content" at bounding box center [251, 177] width 143 height 11
click at [193, 174] on input "scrollable content" at bounding box center [251, 177] width 143 height 8
type input "**********"
click at [196, 202] on span "Select a MPN LEVEL ORDER MONTH" at bounding box center [221, 202] width 73 height 6
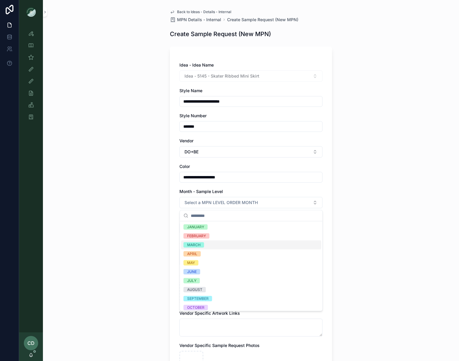
click at [196, 245] on div "MARCH" at bounding box center [193, 244] width 13 height 5
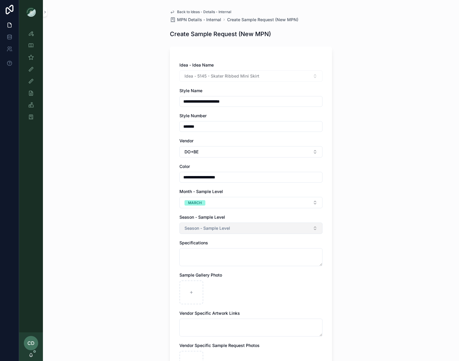
click at [210, 228] on span "Season - Sample Level" at bounding box center [208, 228] width 46 height 6
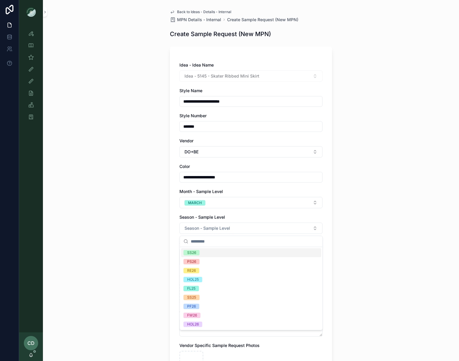
click at [207, 254] on div "SS26" at bounding box center [251, 252] width 140 height 9
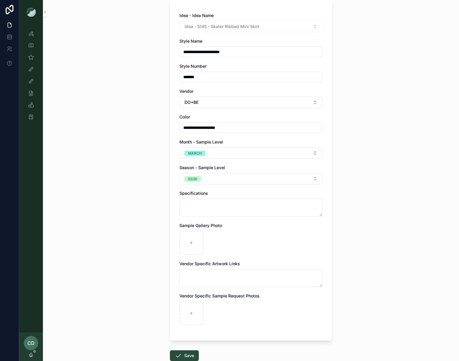
scroll to position [84, 0]
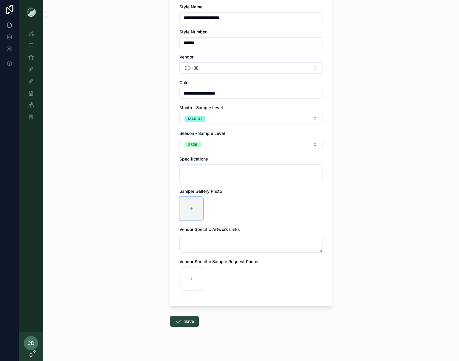
click at [197, 214] on div "scrollable content" at bounding box center [192, 209] width 24 height 24
type input "**********"
click at [180, 325] on icon "scrollable content" at bounding box center [178, 321] width 7 height 7
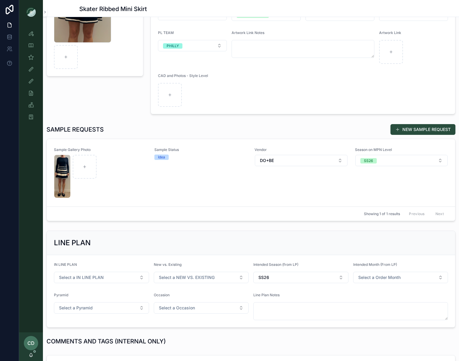
click at [168, 186] on div "Sample Status Idea" at bounding box center [200, 172] width 93 height 51
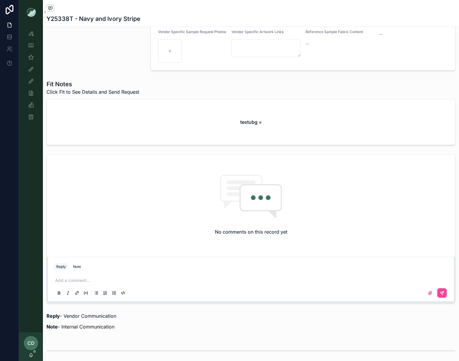
scroll to position [178, 0]
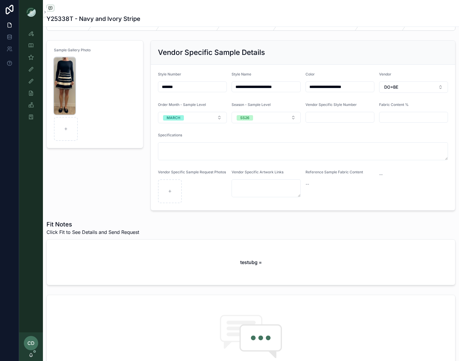
scroll to position [2, 0]
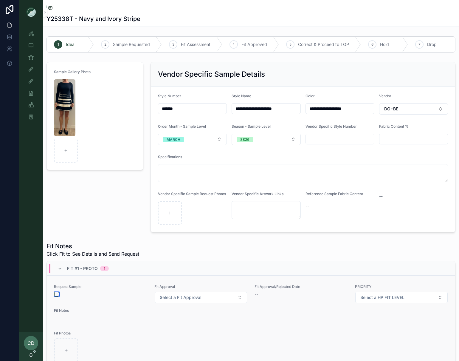
click at [57, 294] on button "scrollable content" at bounding box center [56, 294] width 5 height 5
click at [89, 203] on div "Sample Gallery Photo" at bounding box center [95, 147] width 104 height 175
click at [28, 32] on icon "scrollable content" at bounding box center [31, 33] width 6 height 6
